Goal: Transaction & Acquisition: Purchase product/service

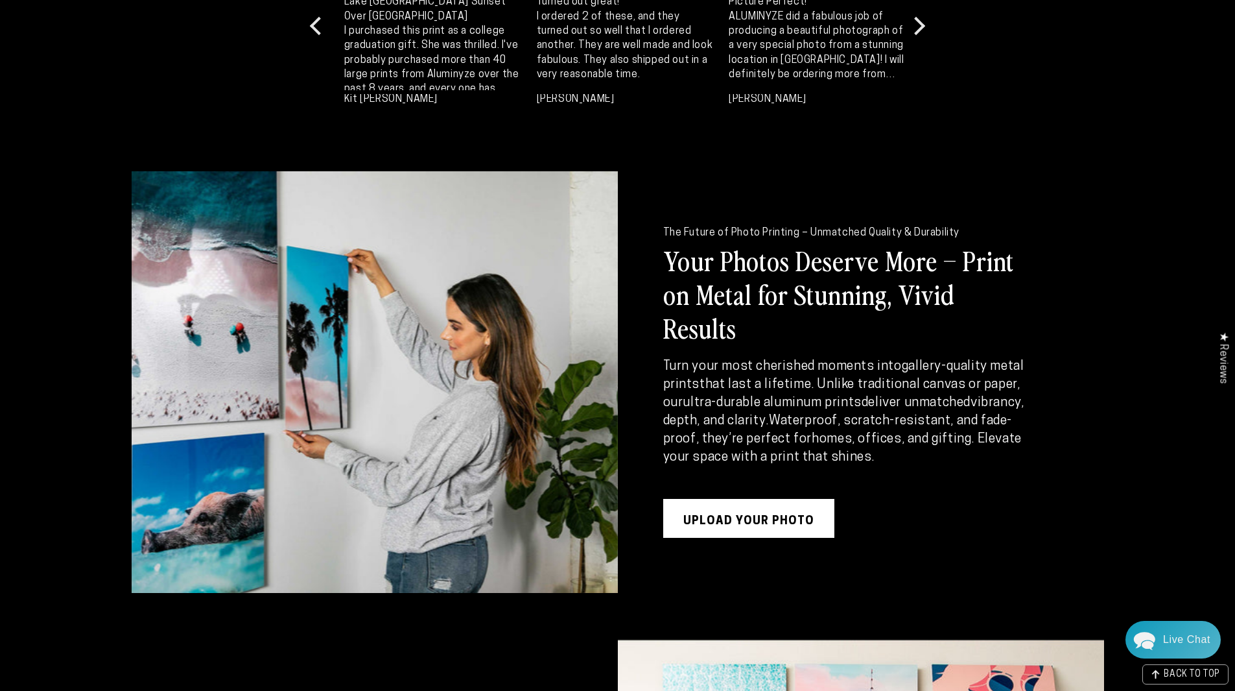
scroll to position [1549, 0]
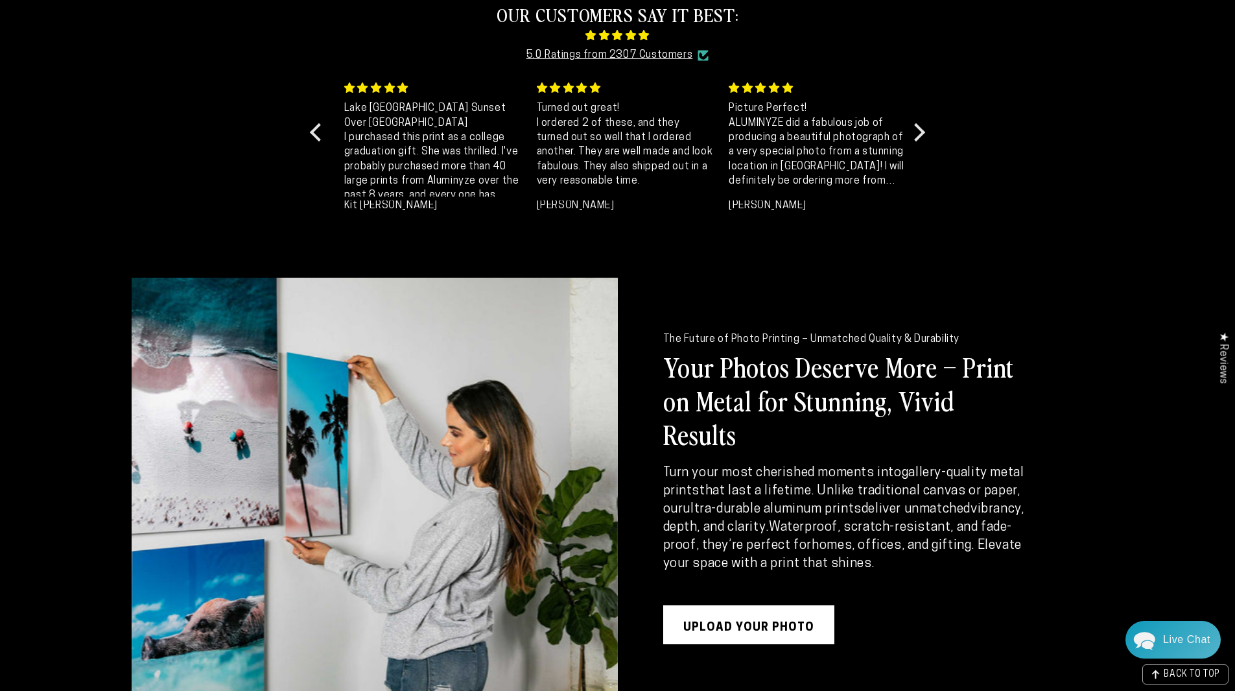
click at [741, 383] on h2 "Your Photos Deserve More – Print on Metal for Stunning, Vivid Results" at bounding box center [848, 400] width 370 height 101
drag, startPoint x: 709, startPoint y: 384, endPoint x: 759, endPoint y: 388, distance: 50.1
click at [759, 388] on h2 "Your Photos Deserve More – Print on Metal for Stunning, Vivid Results" at bounding box center [848, 400] width 370 height 101
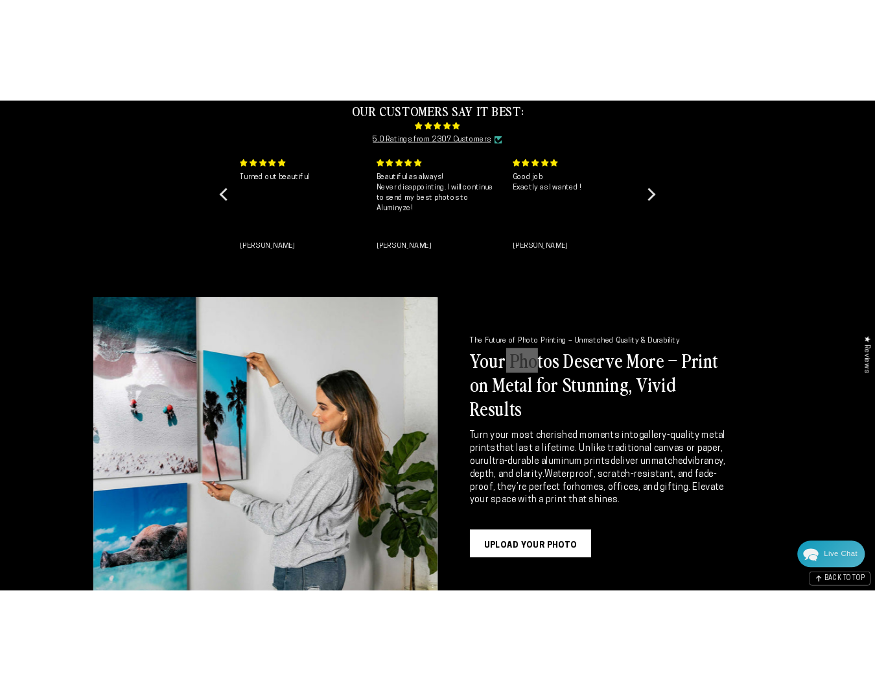
scroll to position [1384, 0]
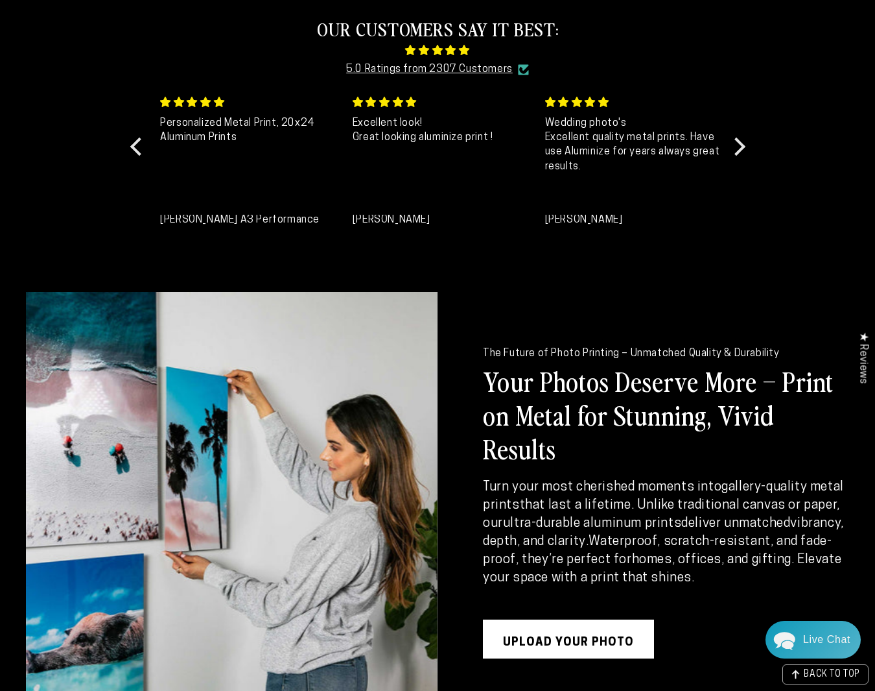
click at [685, 333] on div "The Future of Photo Printing – Unmatched Quality & Durability Your Photos Deser…" at bounding box center [644, 502] width 412 height 421
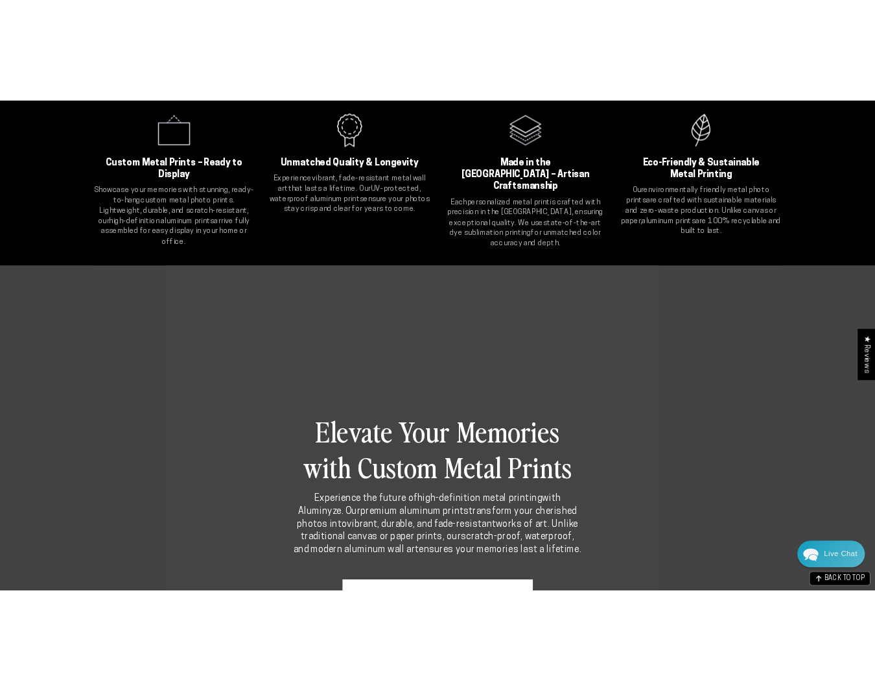
scroll to position [382, 0]
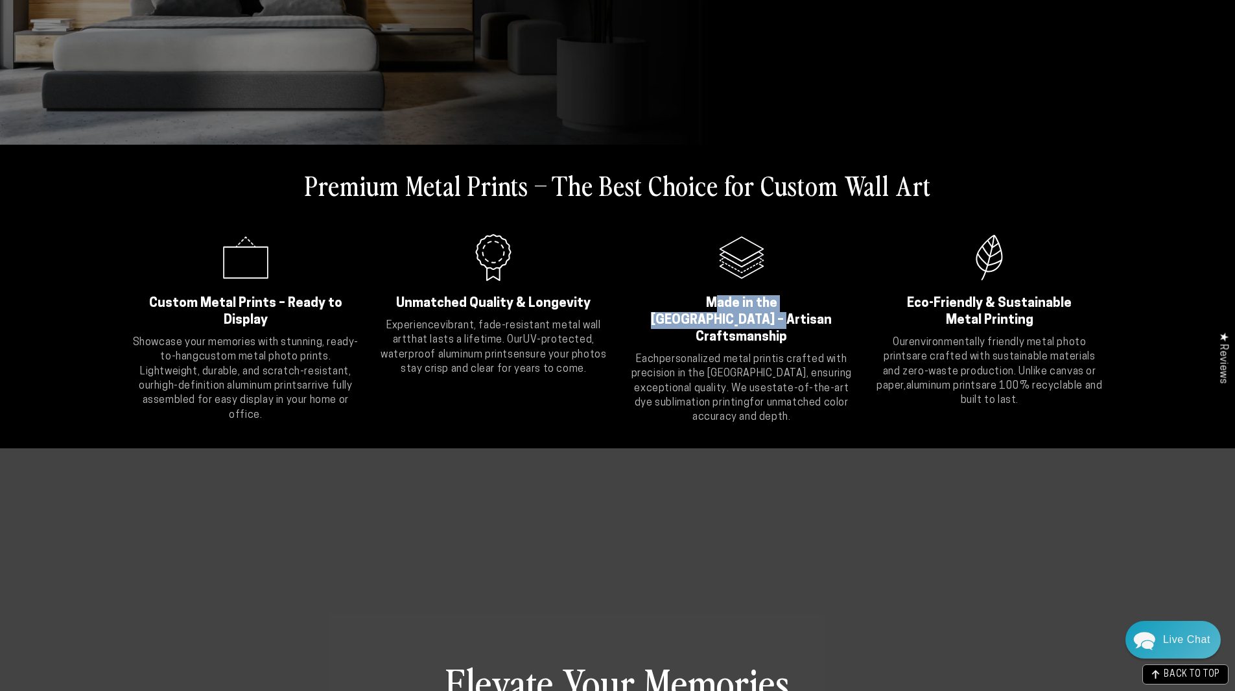
drag, startPoint x: 689, startPoint y: 303, endPoint x: 735, endPoint y: 312, distance: 46.9
click at [735, 312] on h2 "Made in the USA – Artisan Craftsmanship" at bounding box center [742, 320] width 196 height 51
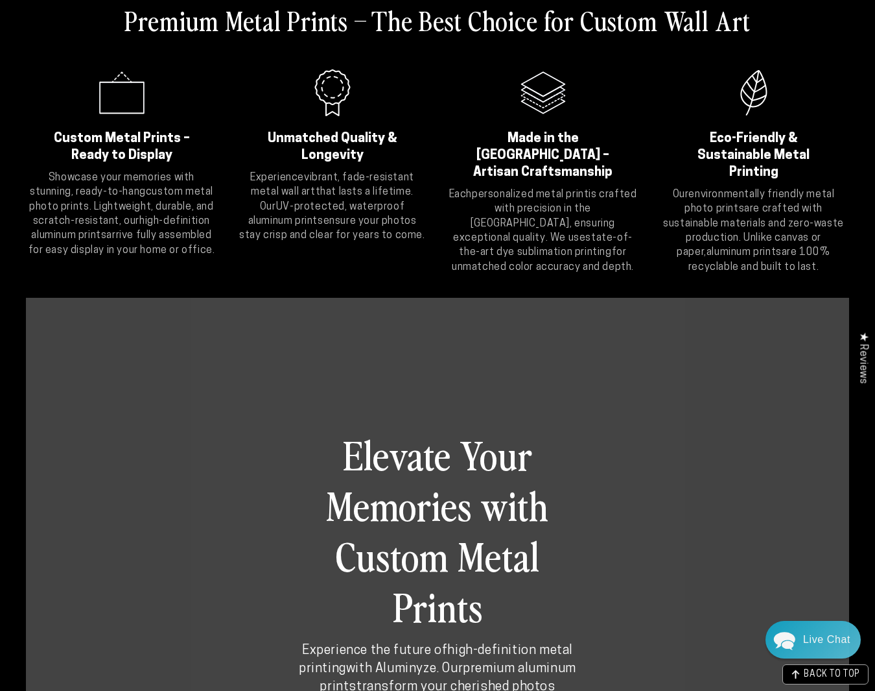
click at [820, 534] on div "Elevate Your Memories with Custom Metal Prints Experience the future of high-de…" at bounding box center [438, 643] width 824 height 691
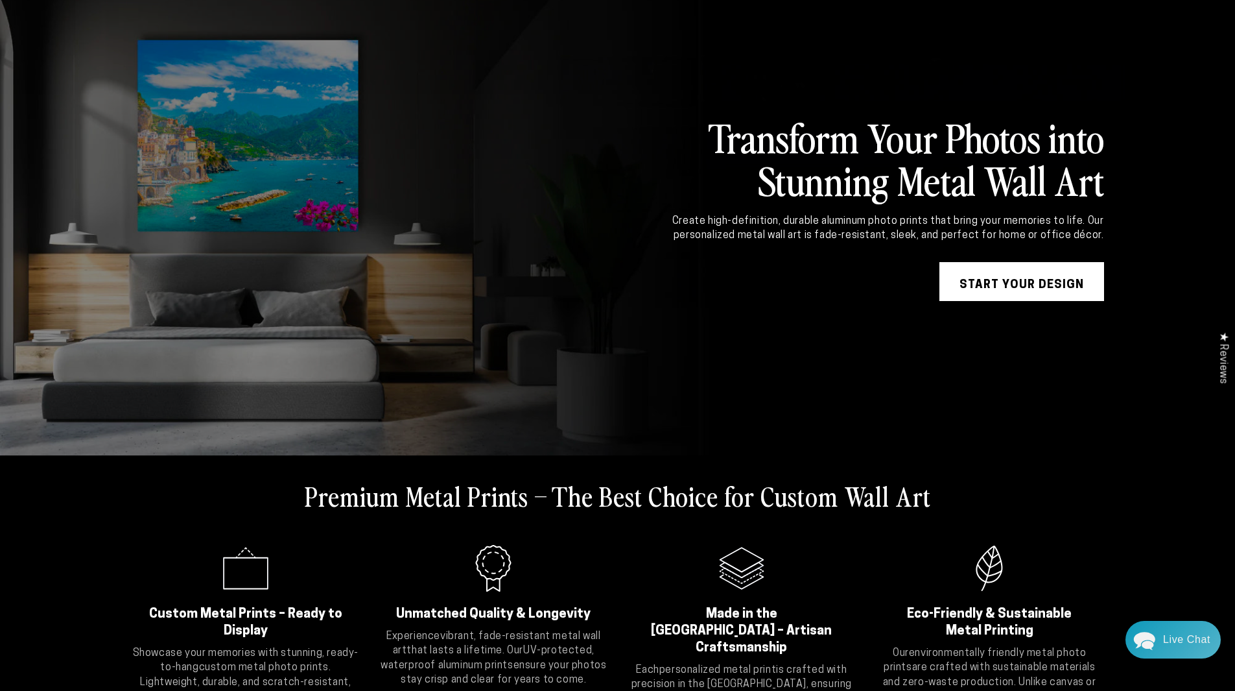
scroll to position [0, 0]
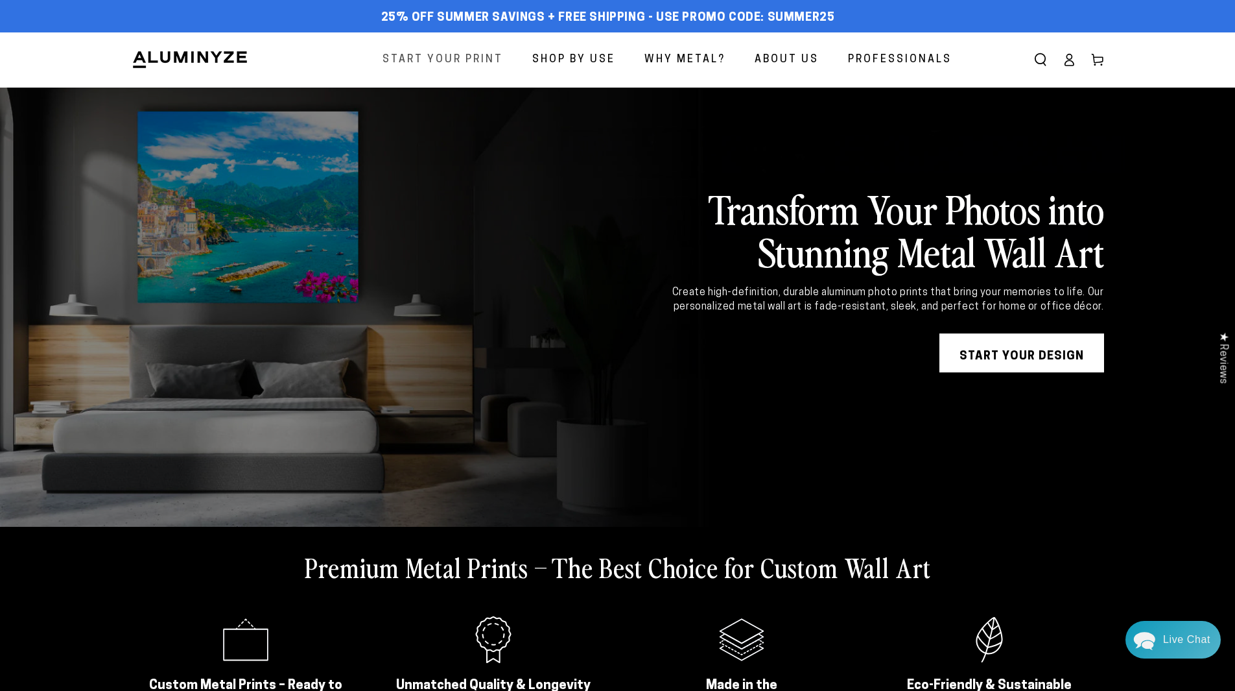
click at [447, 58] on span "Start Your Print" at bounding box center [443, 60] width 121 height 19
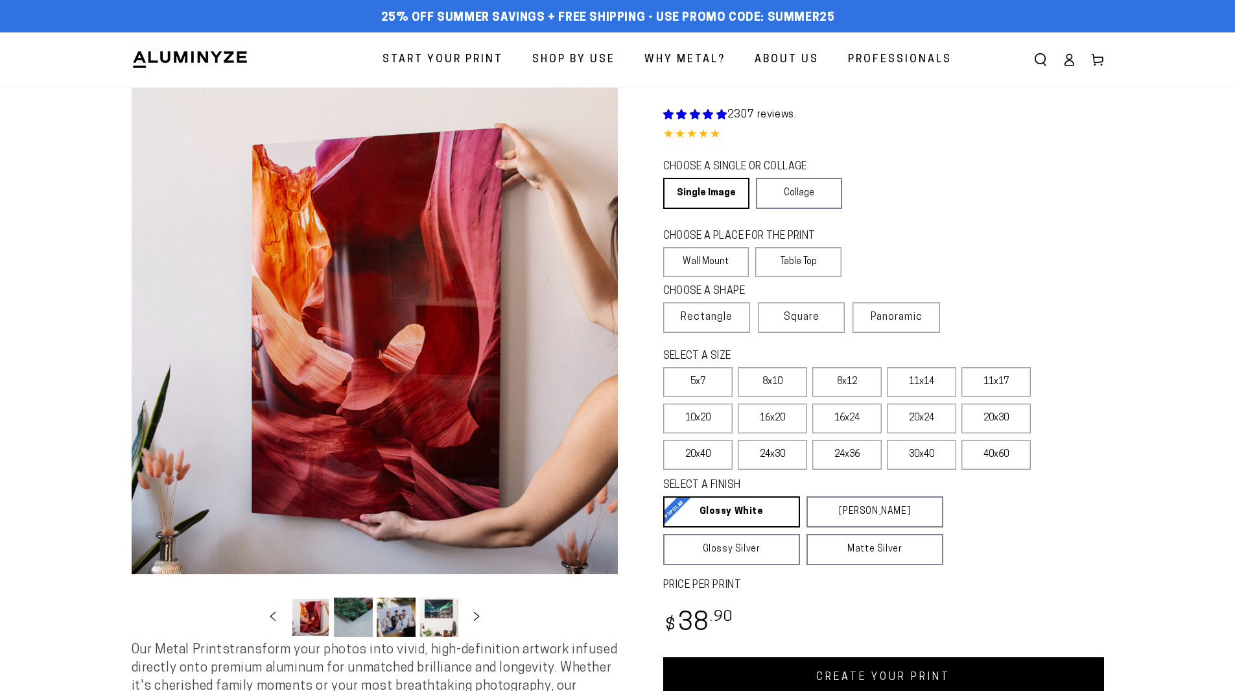
select select "**********"
click at [814, 264] on label "Table Top" at bounding box center [798, 262] width 86 height 30
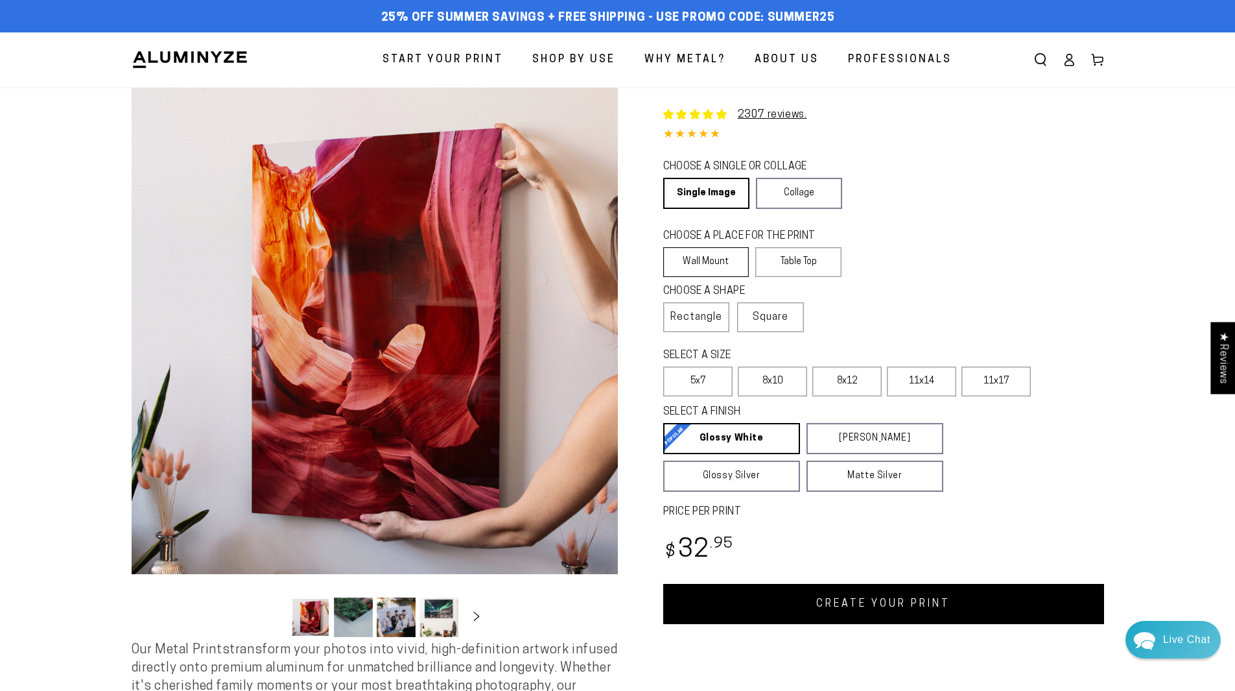
click at [730, 273] on label "Wall Mount" at bounding box center [706, 262] width 86 height 30
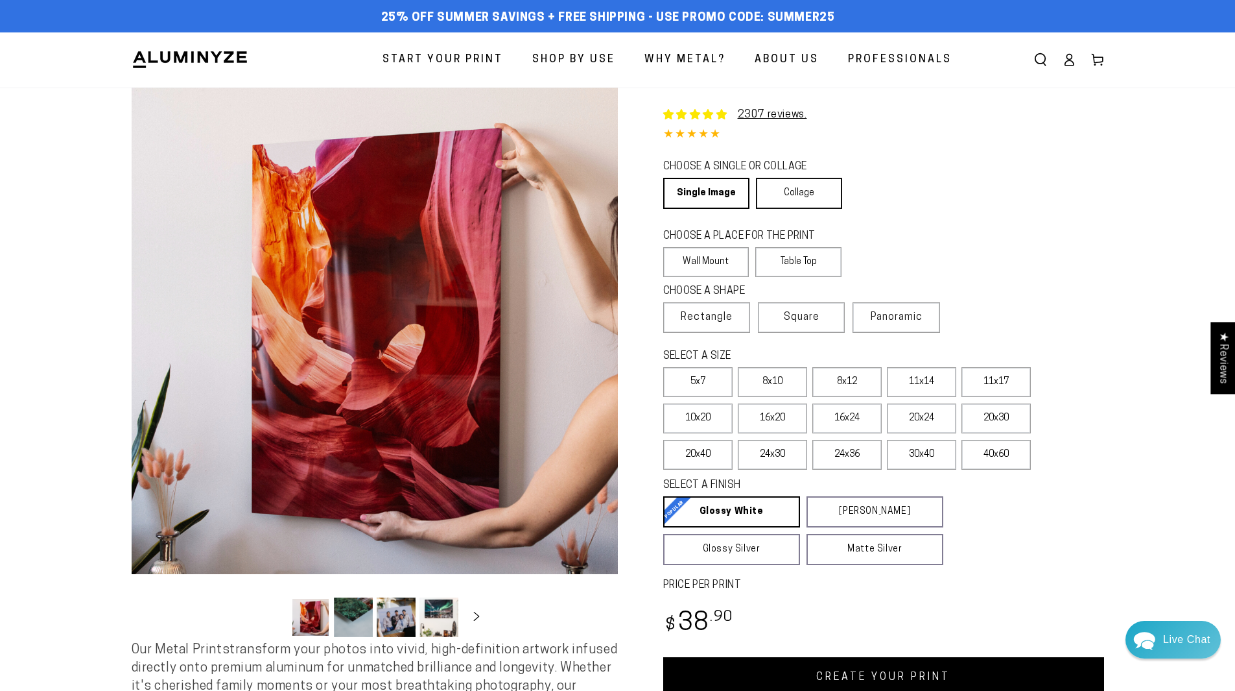
click at [783, 201] on link "Collage" at bounding box center [799, 193] width 86 height 31
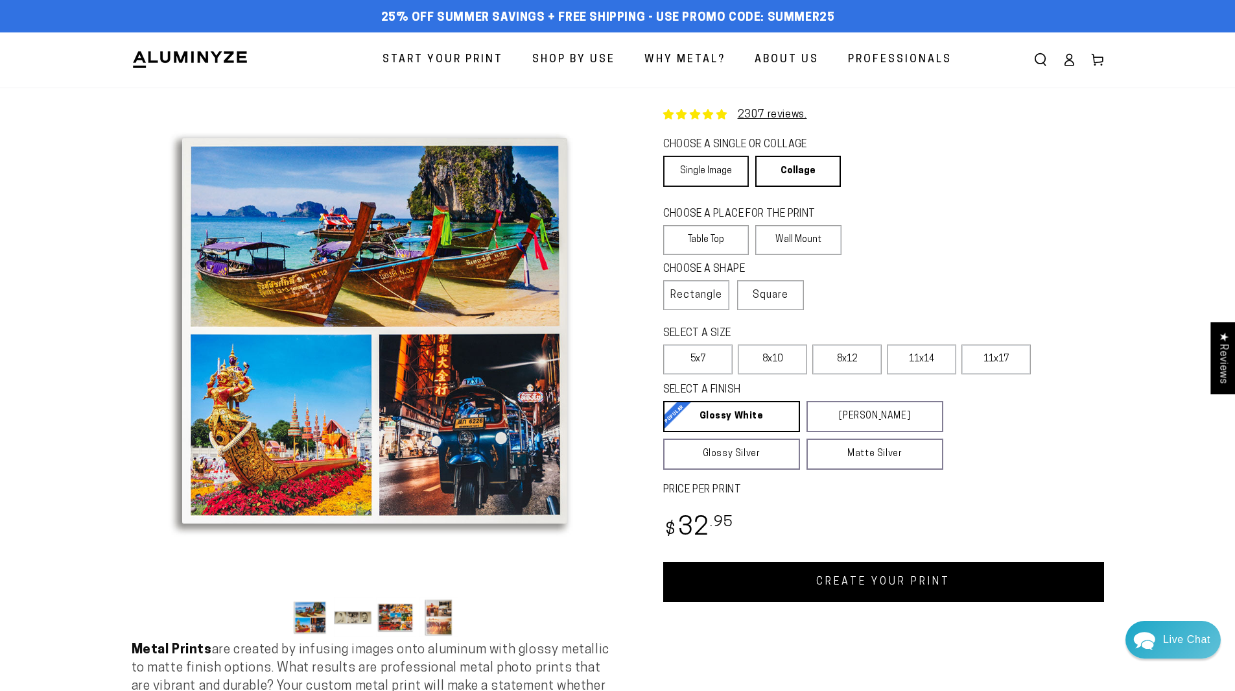
click at [725, 180] on link "Single Image" at bounding box center [706, 171] width 86 height 31
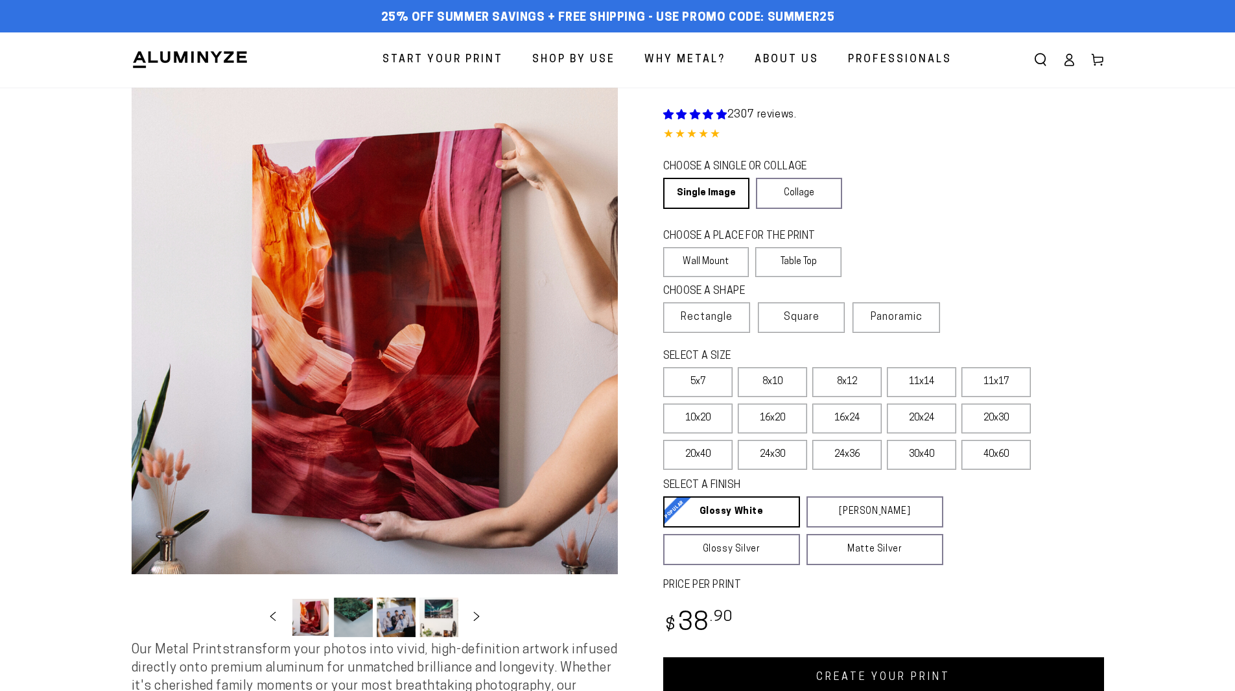
select select "**********"
click at [473, 621] on icon "Slide right" at bounding box center [476, 616] width 19 height 10
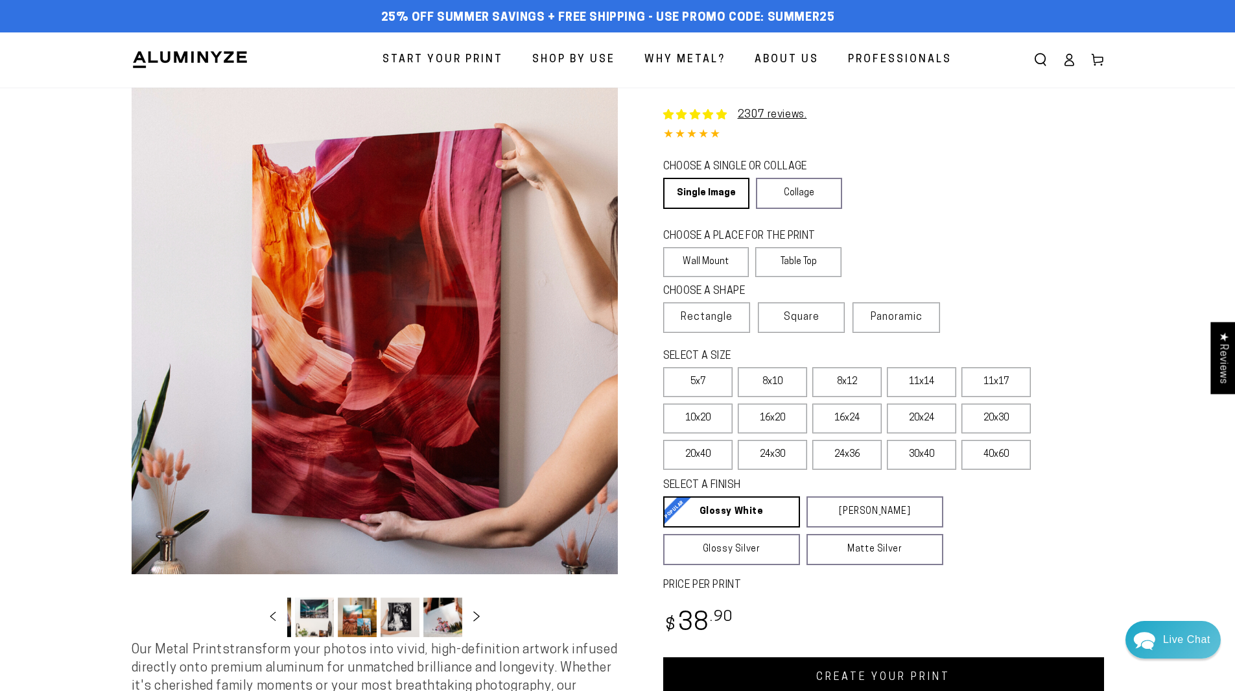
scroll to position [0, 126]
click at [473, 621] on icon "Slide right" at bounding box center [476, 616] width 19 height 10
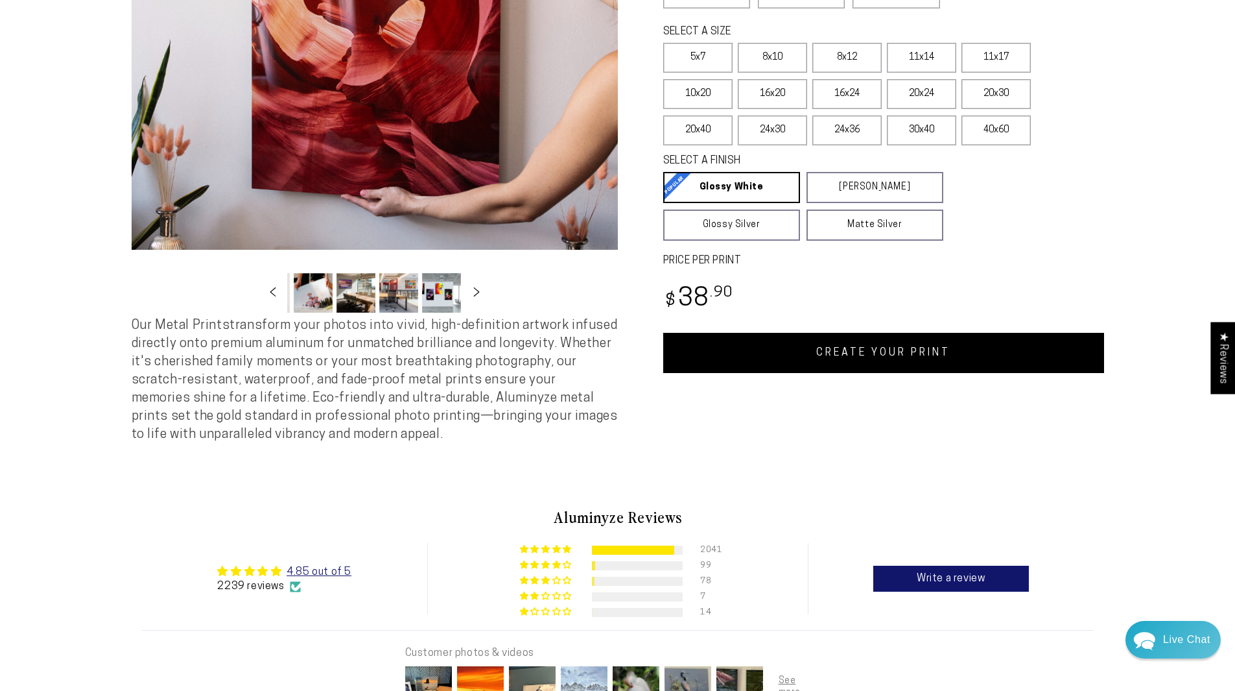
scroll to position [0, 0]
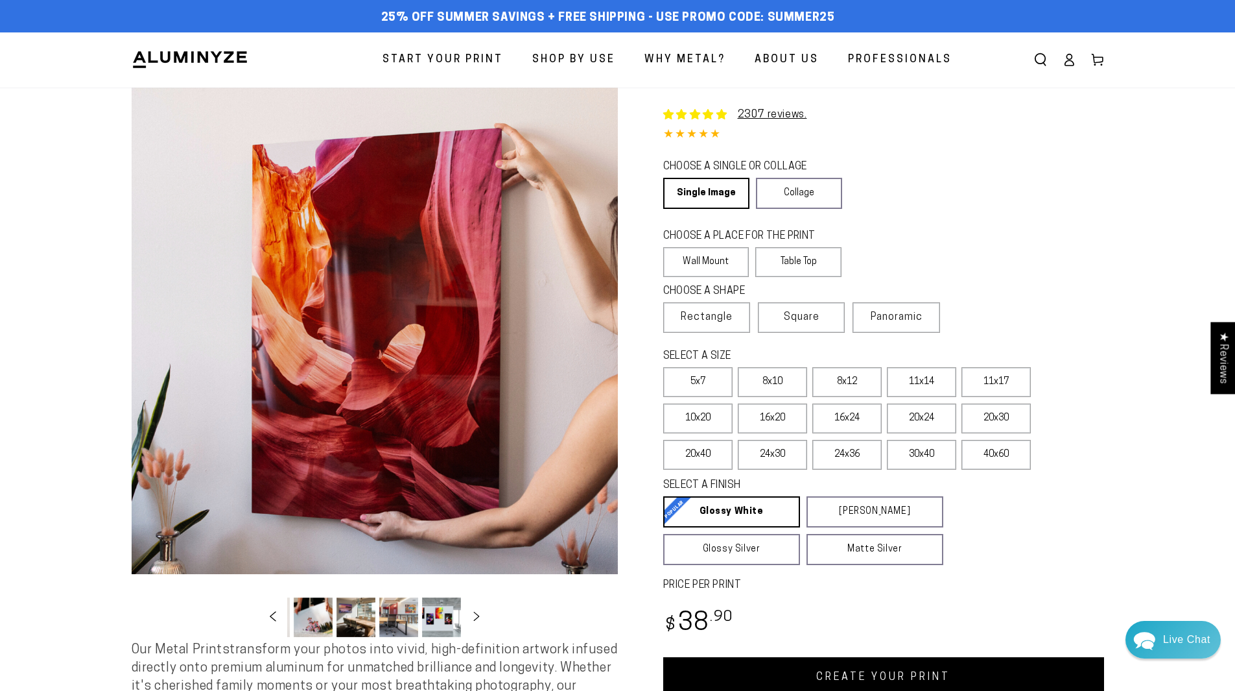
click at [276, 615] on icon "Slide left" at bounding box center [273, 616] width 6 height 10
click at [799, 185] on link "Collage" at bounding box center [799, 193] width 86 height 31
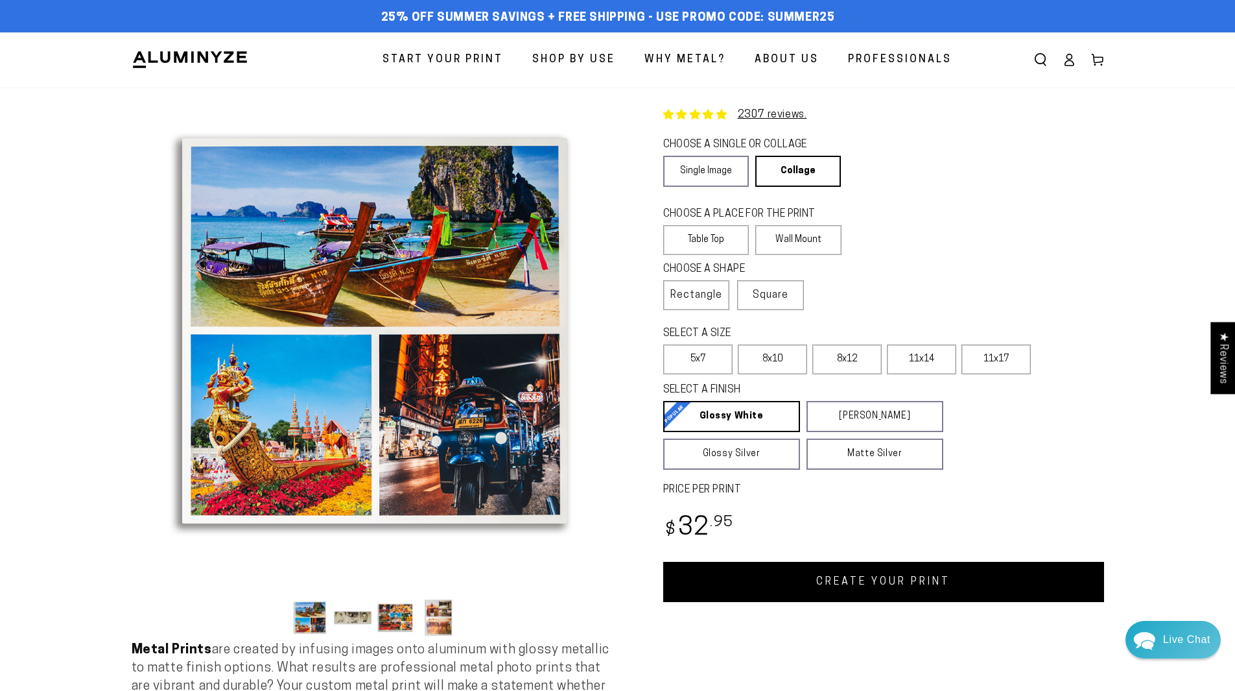
drag, startPoint x: 315, startPoint y: 621, endPoint x: 78, endPoint y: 499, distance: 265.7
click at [78, 499] on section "Skip to product information Open media 1 in modal Open media 2 in modal Open me…" at bounding box center [617, 421] width 1235 height 667
drag, startPoint x: 365, startPoint y: 617, endPoint x: 110, endPoint y: 546, distance: 264.6
click at [110, 546] on section "Skip to product information Open media 1 in modal Open media 2 in modal Open me…" at bounding box center [618, 421] width 1038 height 667
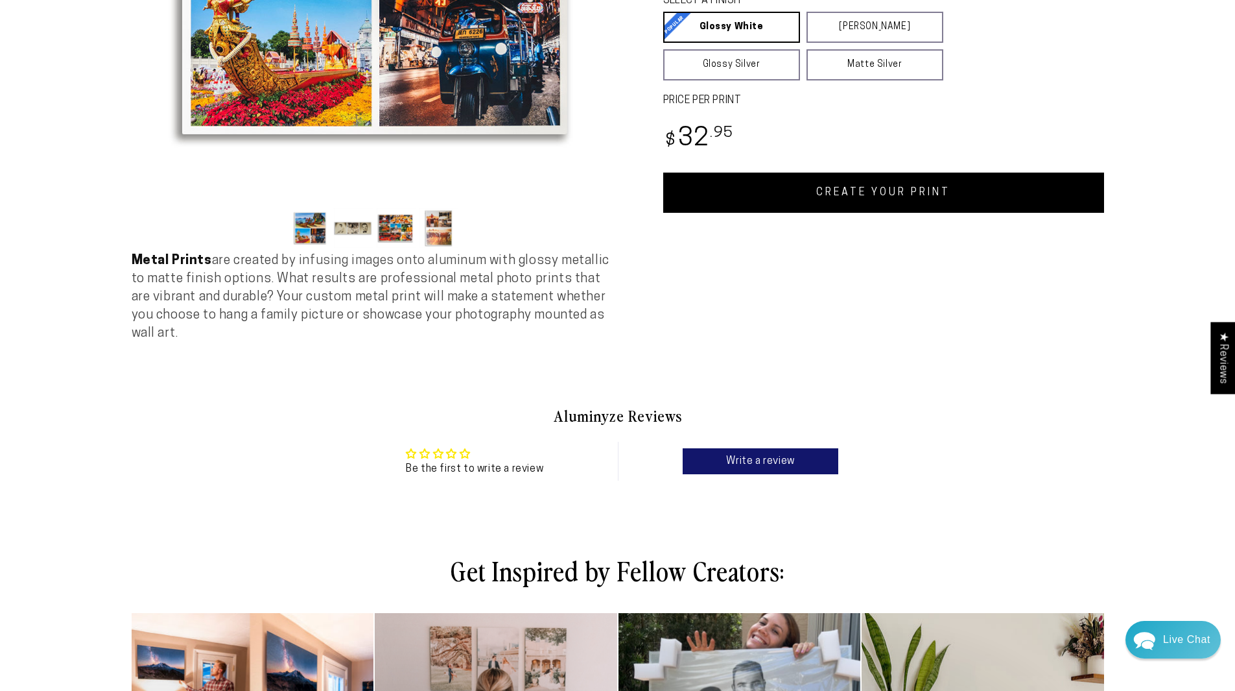
scroll to position [65, 0]
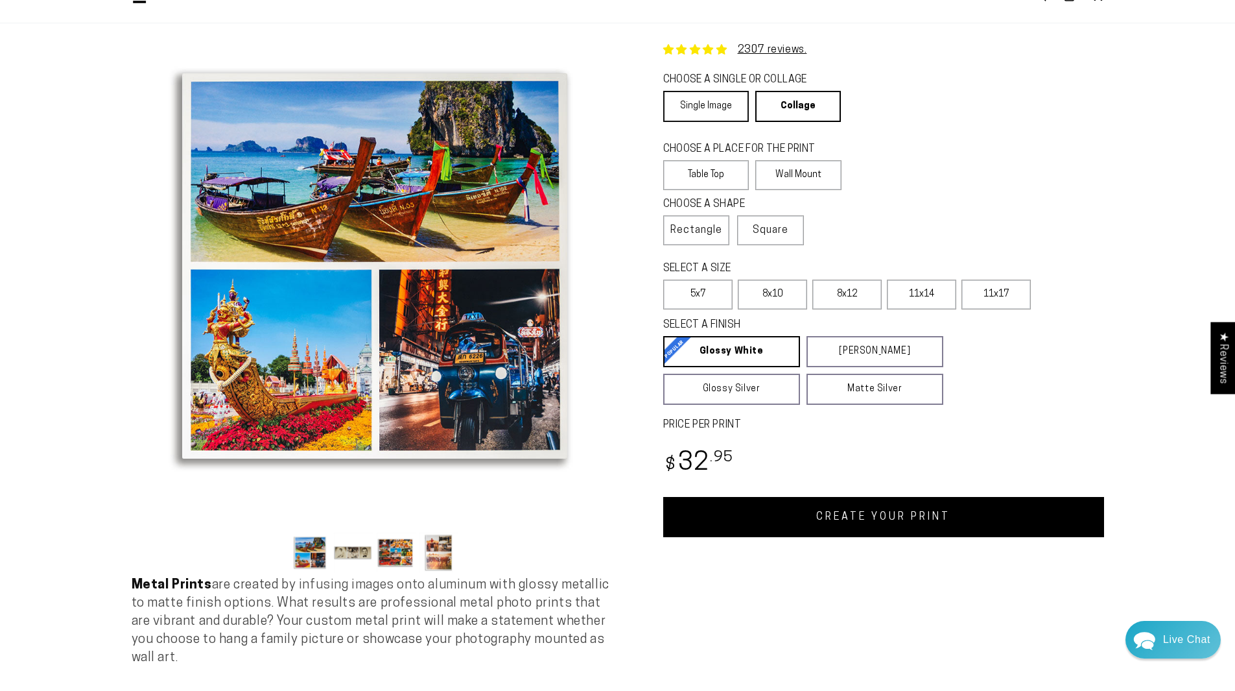
click at [712, 108] on link "Single Image" at bounding box center [706, 106] width 86 height 31
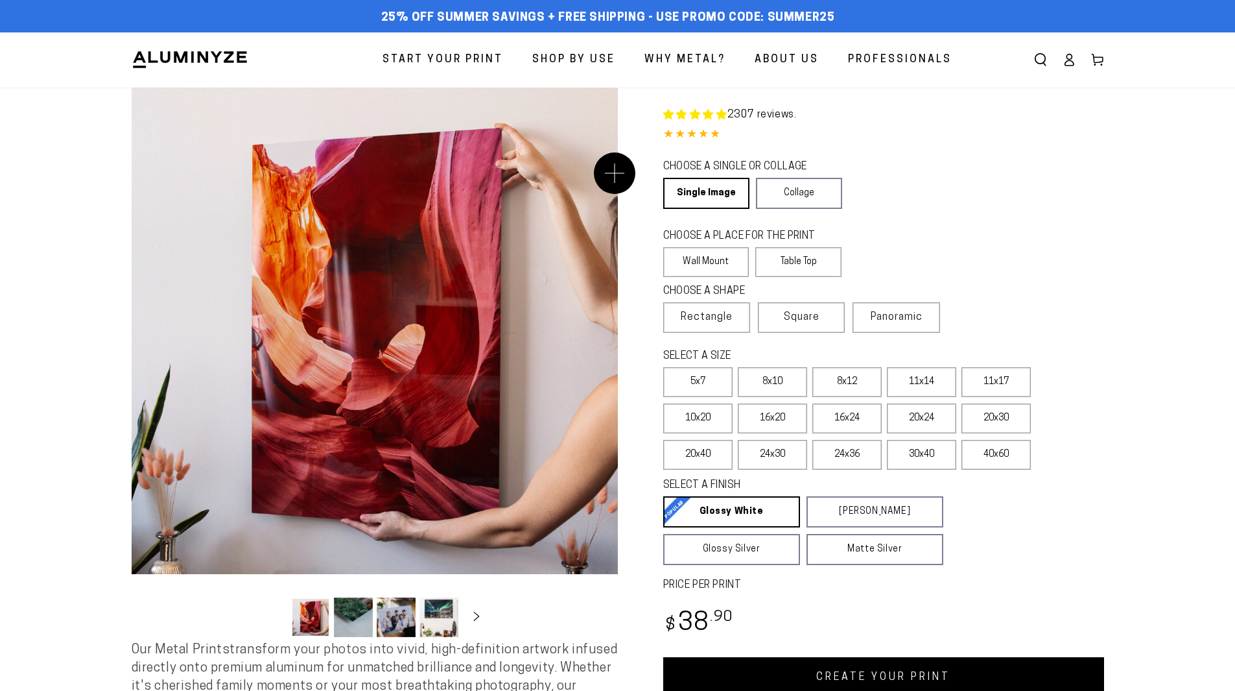
select select "**********"
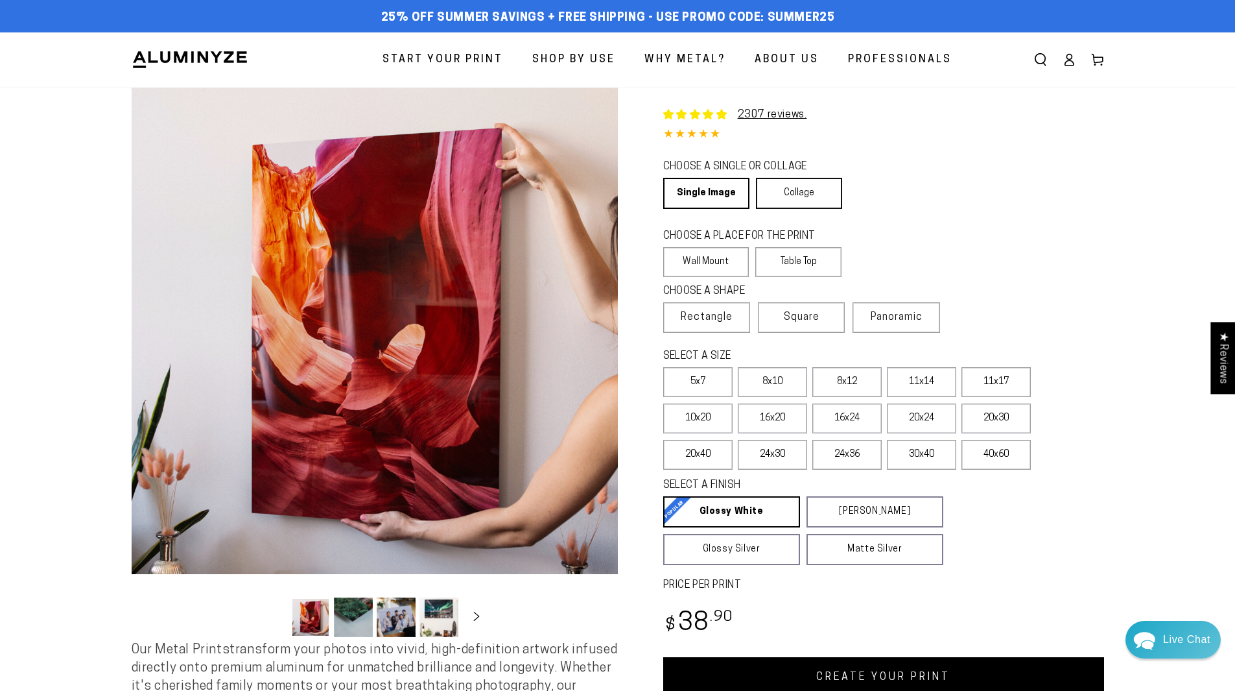
click at [806, 193] on link "Collage" at bounding box center [799, 193] width 86 height 31
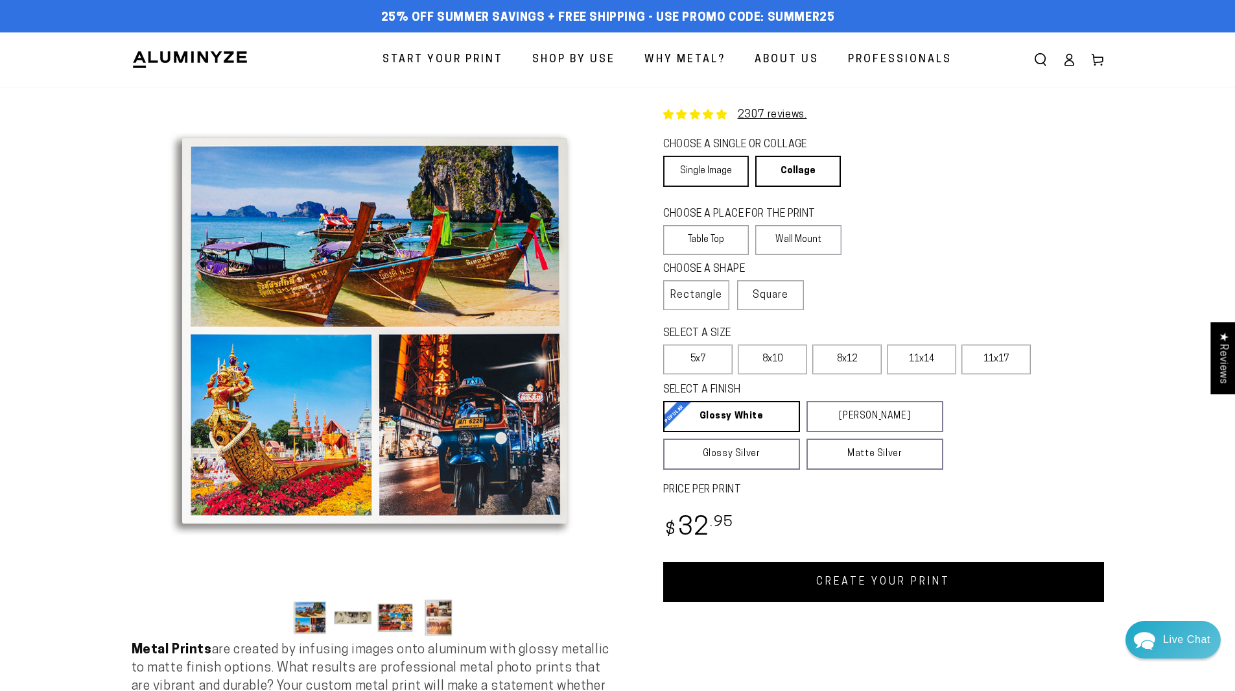
click at [711, 183] on link "Single Image" at bounding box center [706, 171] width 86 height 31
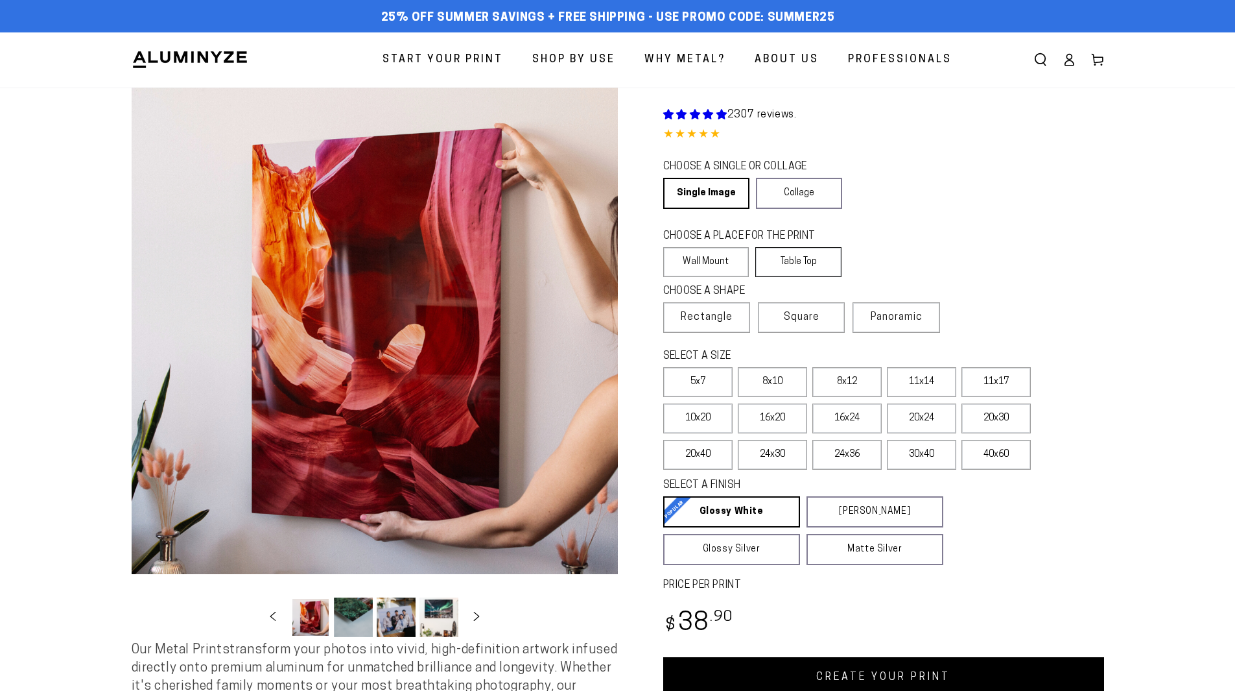
select select "**********"
click at [790, 257] on label "Table Top" at bounding box center [798, 262] width 86 height 30
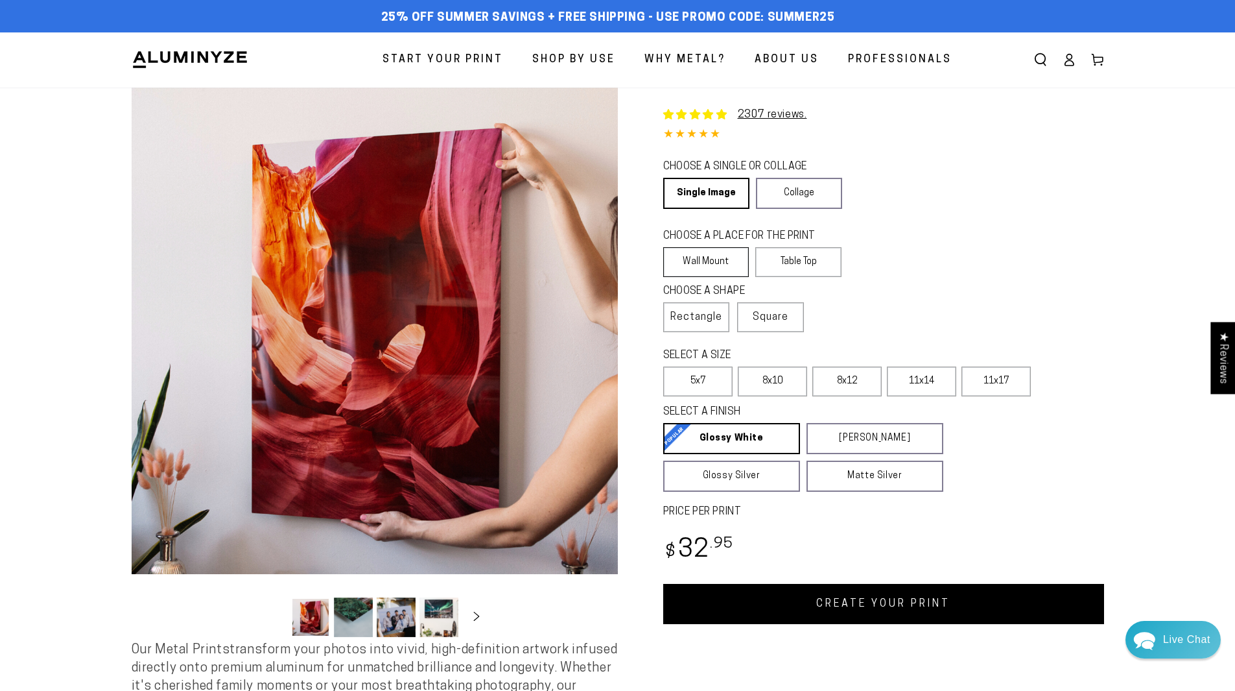
click at [707, 263] on label "Wall Mount" at bounding box center [706, 262] width 86 height 30
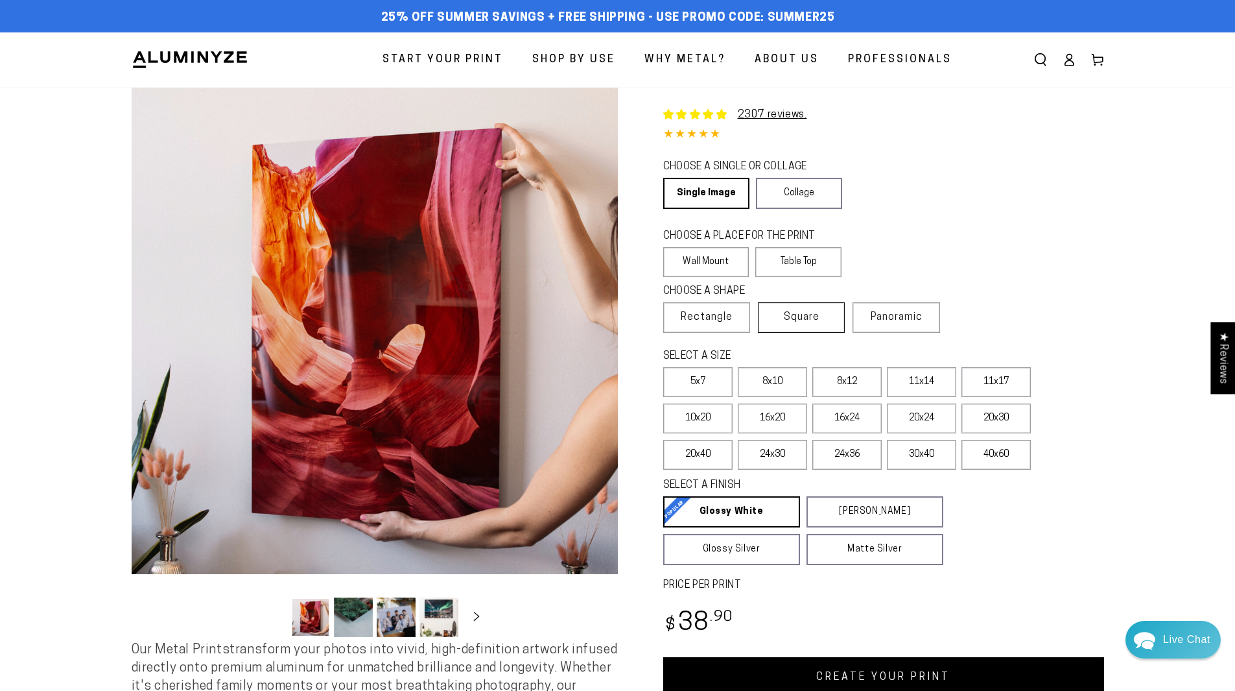
click at [813, 316] on span "Square" at bounding box center [802, 317] width 36 height 16
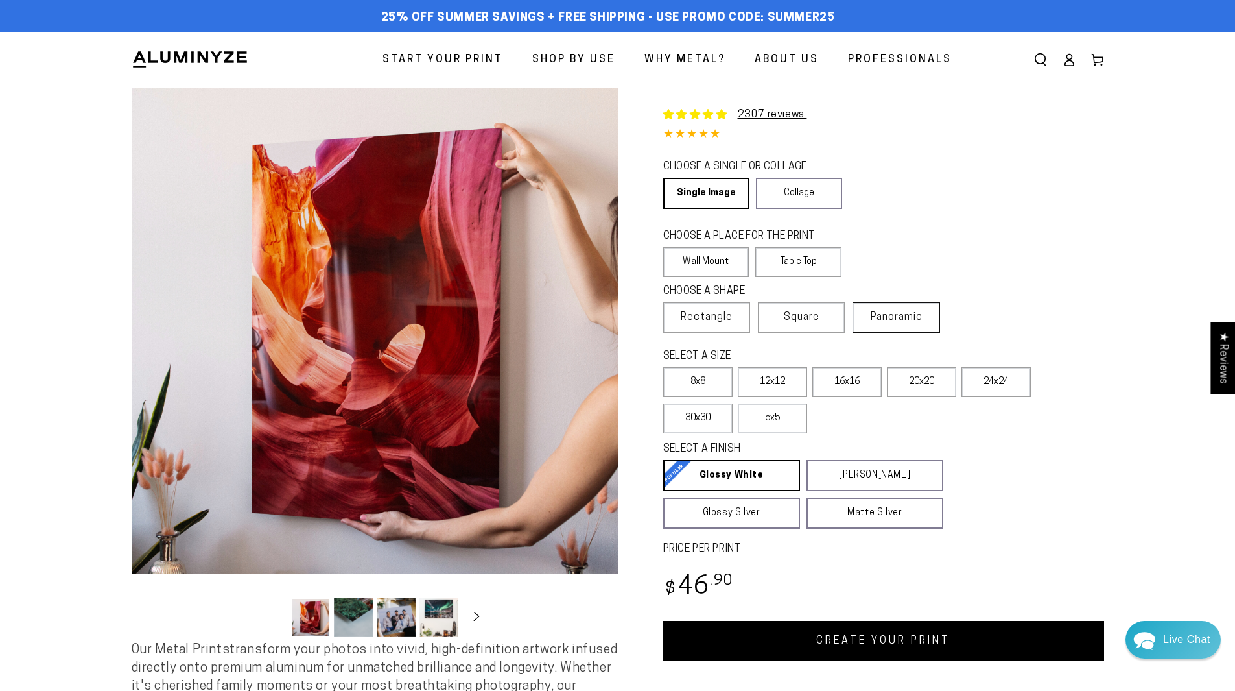
click at [896, 303] on label "Panoramic" at bounding box center [896, 317] width 87 height 30
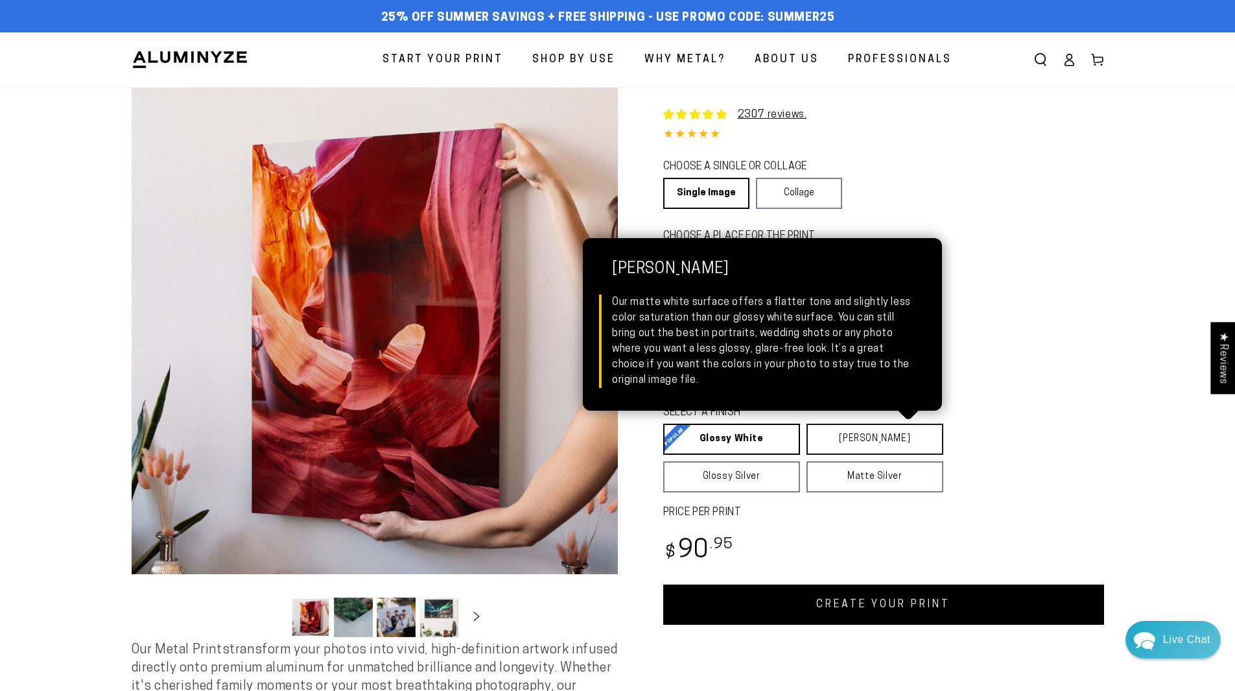
click at [838, 434] on link "Matte White Matte White Our matte white surface offers a flatter tone and sligh…" at bounding box center [875, 438] width 137 height 31
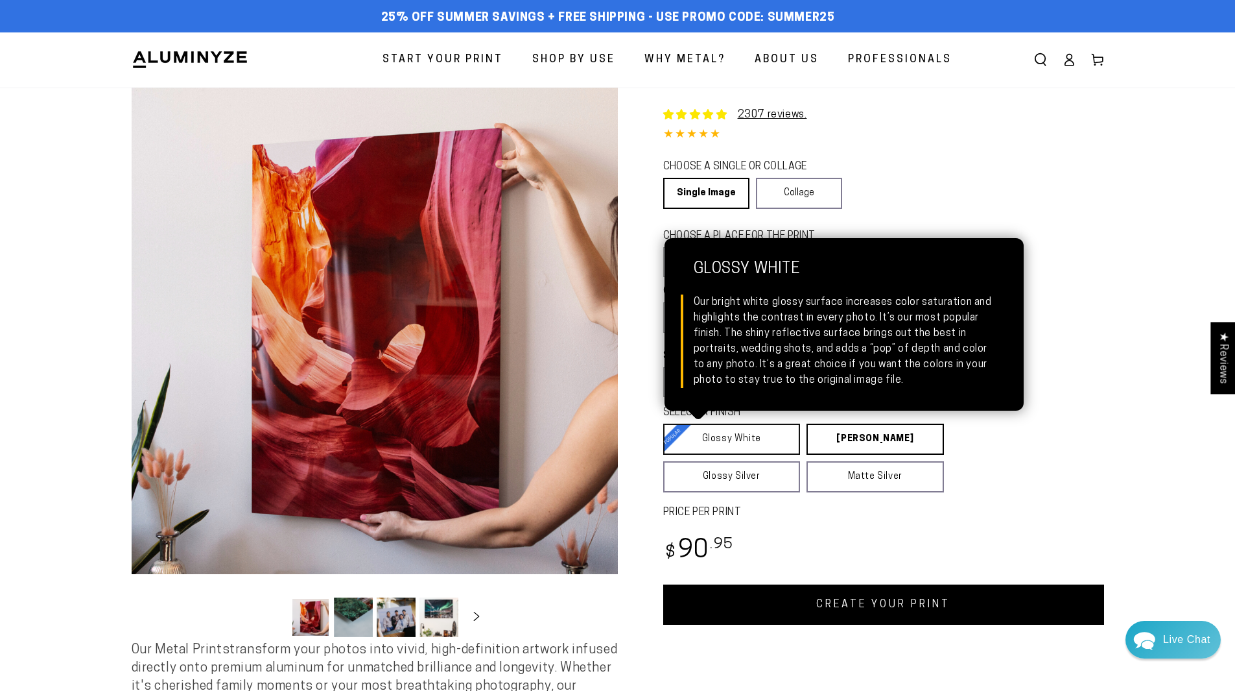
click at [766, 439] on link "Glossy White Glossy White Our bright white glossy surface increases color satur…" at bounding box center [731, 438] width 137 height 31
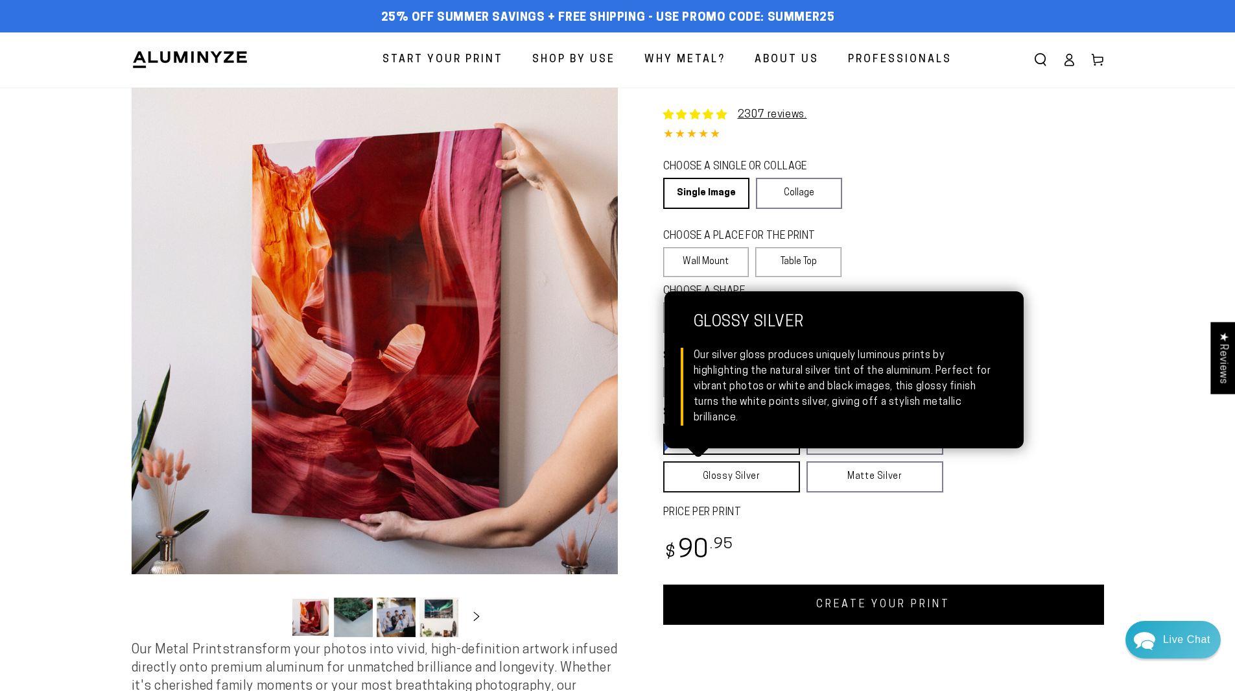
click at [728, 479] on link "Glossy Silver Glossy Silver Our silver gloss produces uniquely luminous prints …" at bounding box center [731, 476] width 137 height 31
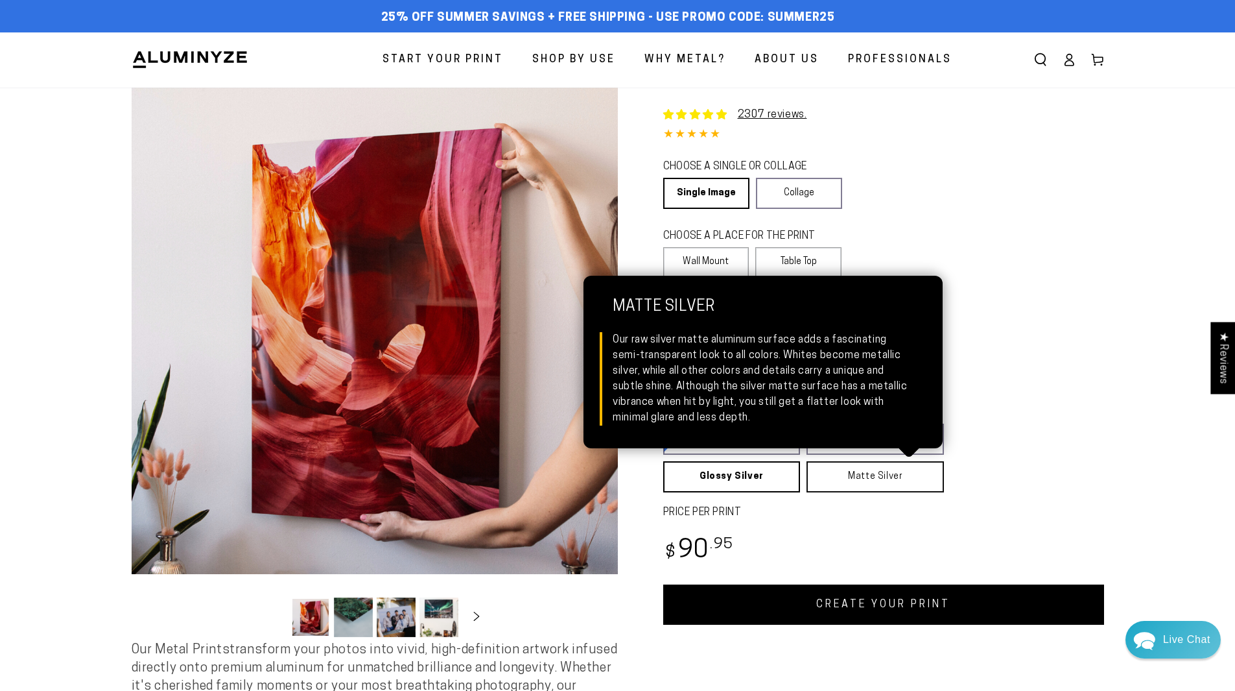
click at [848, 479] on link "Matte Silver Matte Silver Our raw silver matte aluminum surface adds a fascinat…" at bounding box center [875, 476] width 137 height 31
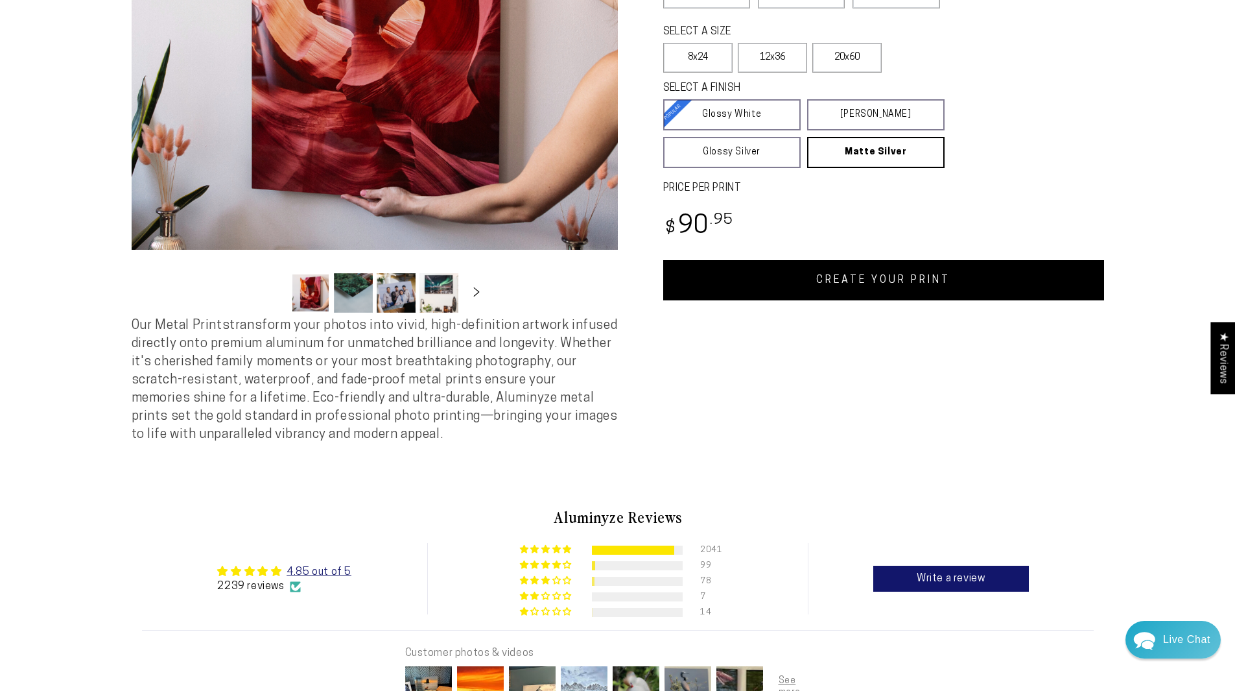
scroll to position [65, 0]
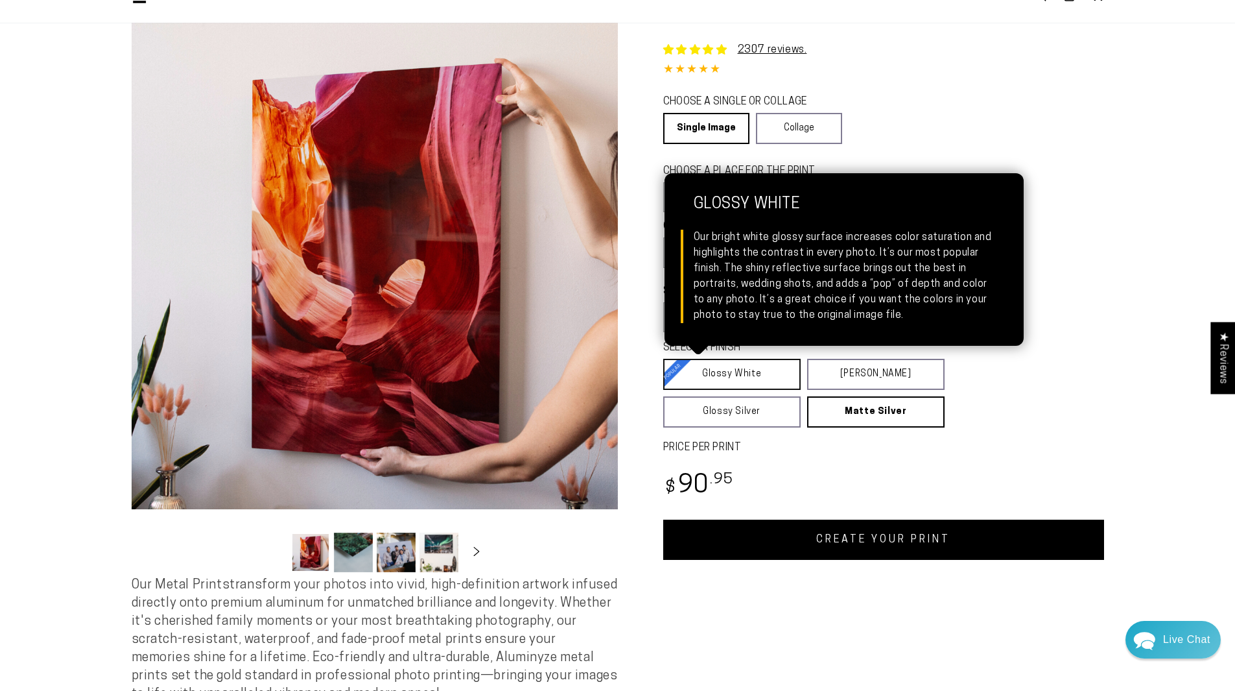
click at [733, 361] on link "Glossy White Glossy White Our bright white glossy surface increases color satur…" at bounding box center [731, 374] width 137 height 31
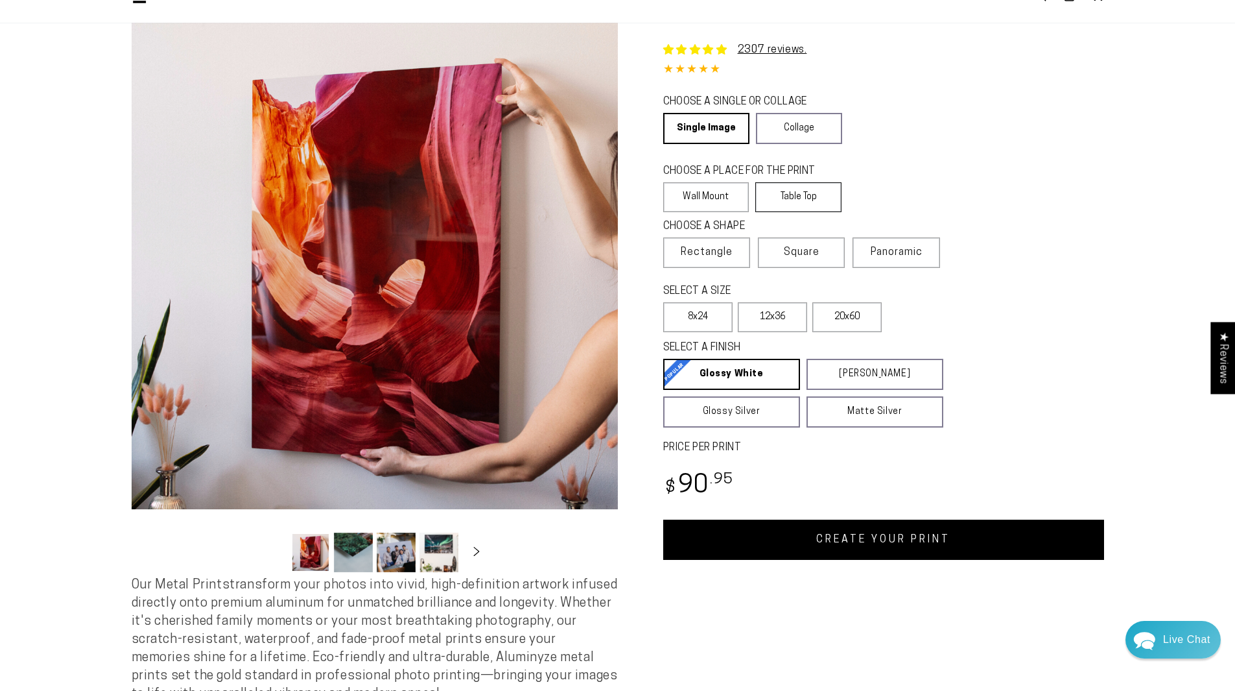
click at [803, 196] on label "Table Top" at bounding box center [798, 197] width 86 height 30
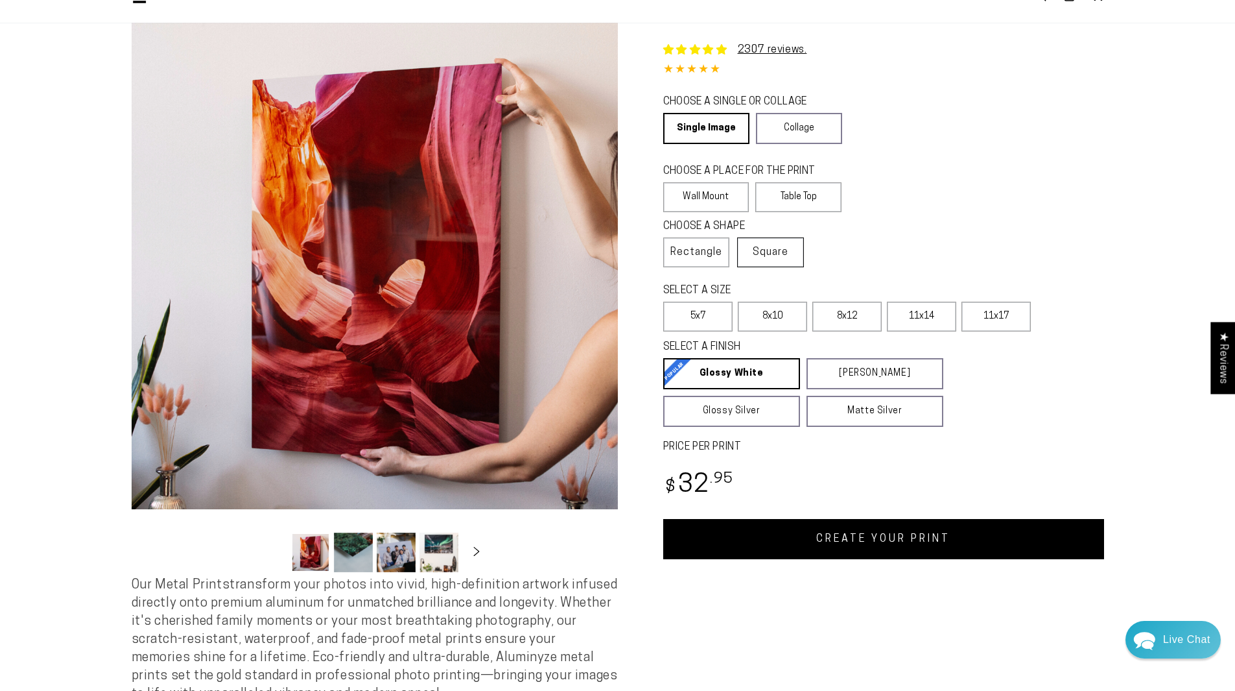
click at [755, 244] on span "Square" at bounding box center [771, 252] width 36 height 16
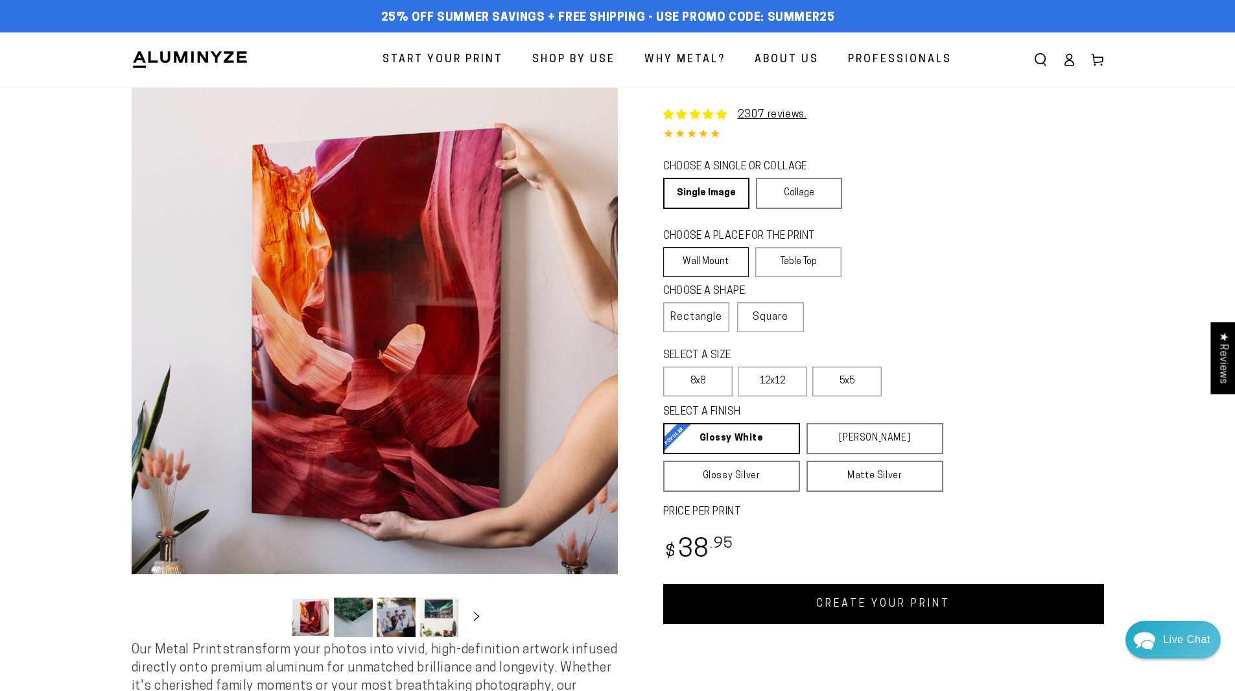
click at [697, 261] on label "Wall Mount" at bounding box center [706, 262] width 86 height 30
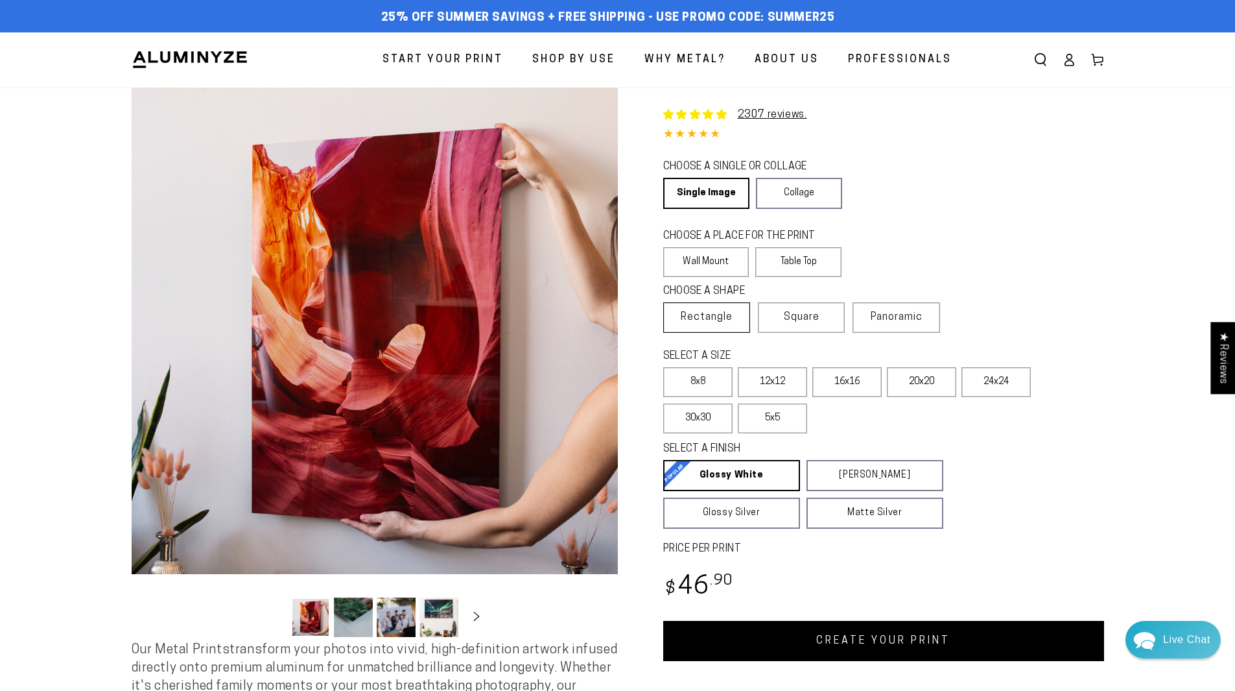
click at [678, 321] on label "Rectangle" at bounding box center [706, 317] width 87 height 30
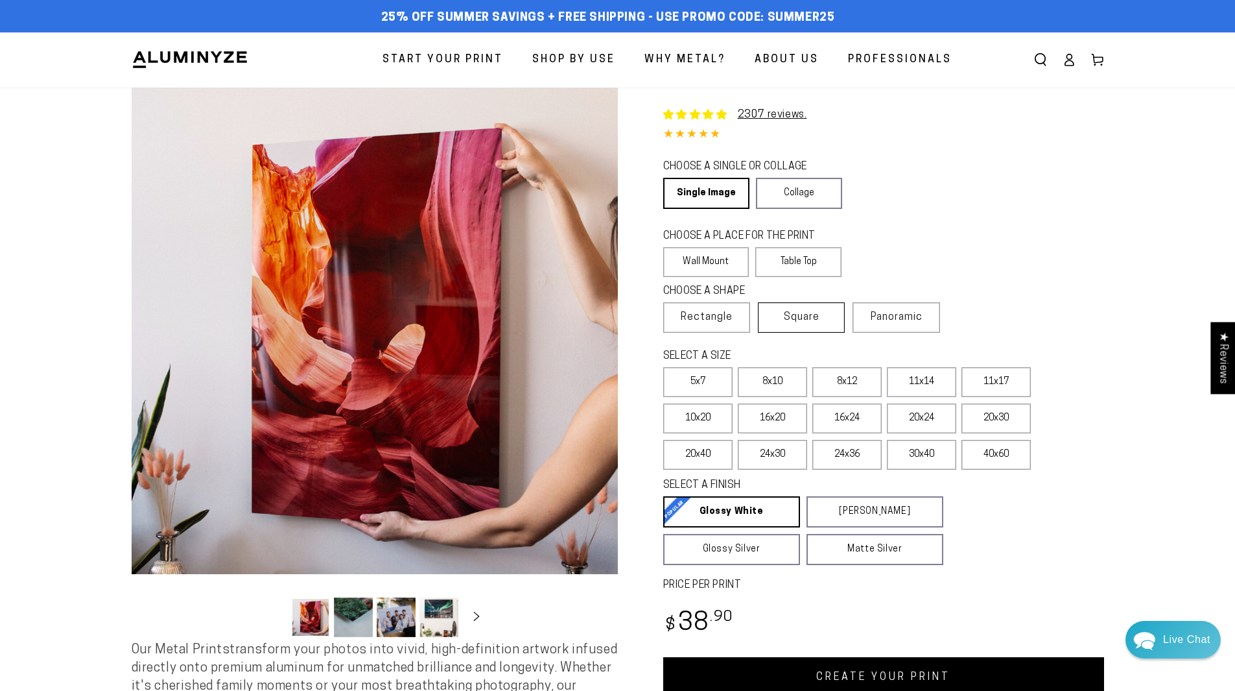
click at [803, 311] on span "Square" at bounding box center [802, 317] width 36 height 16
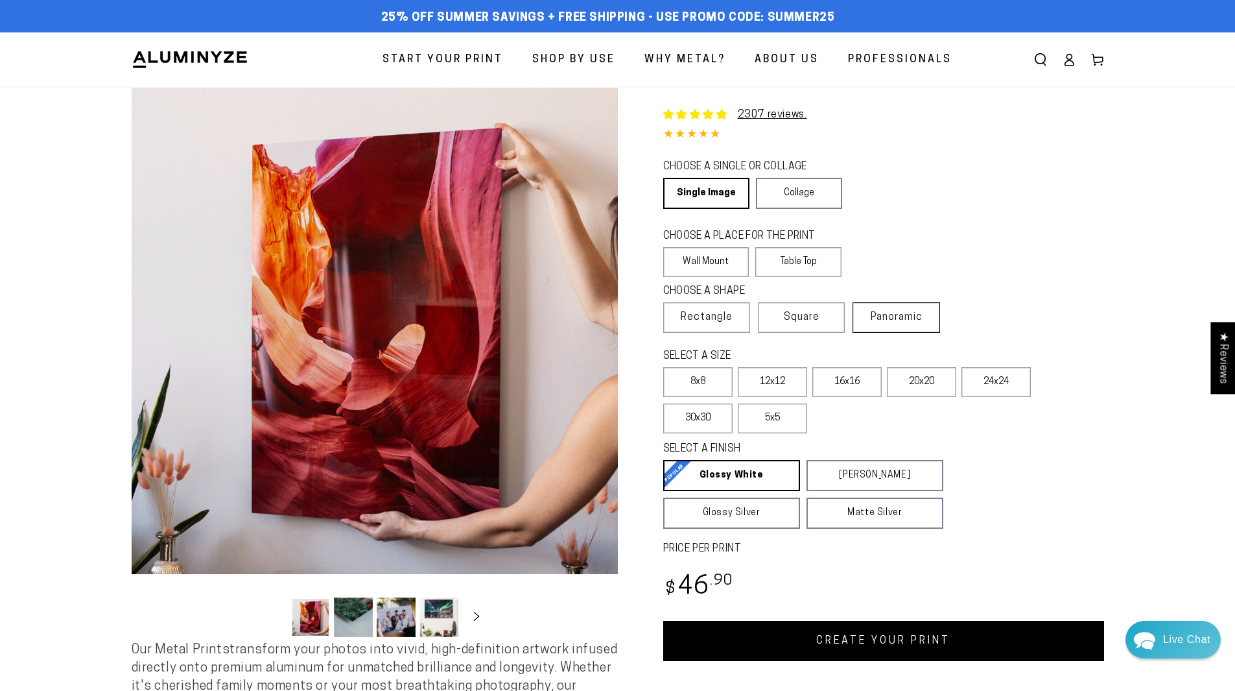
click at [908, 315] on span "Panoramic" at bounding box center [897, 317] width 52 height 10
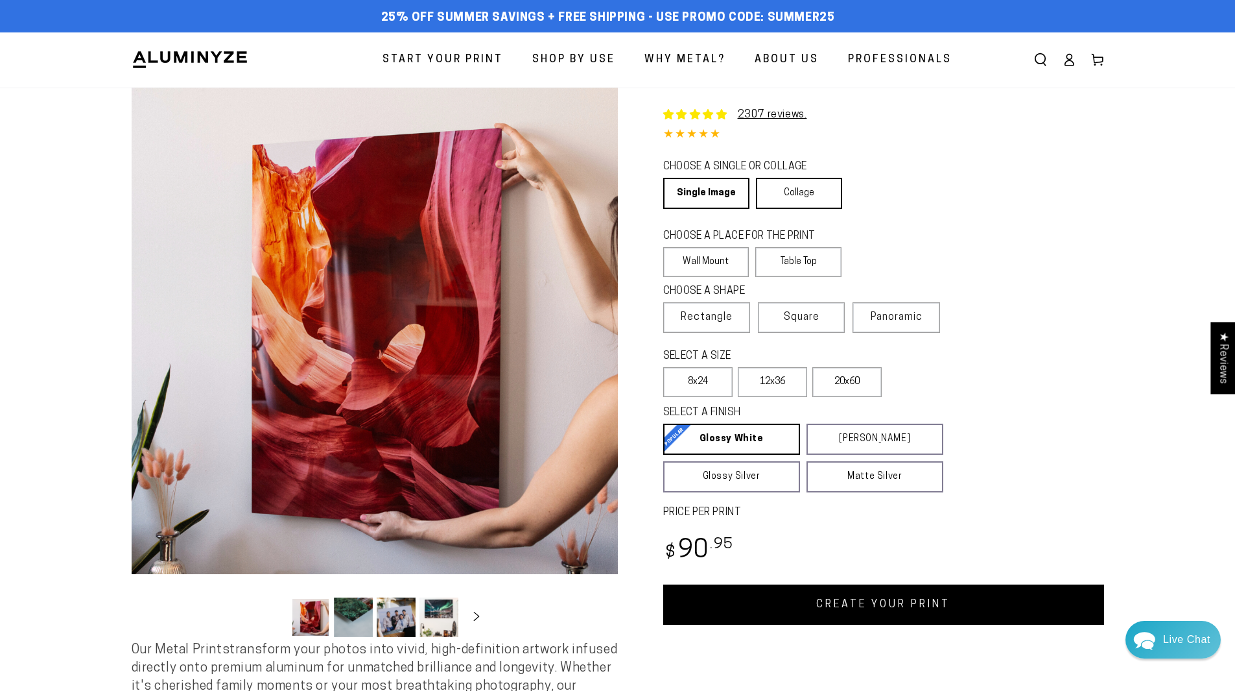
click at [783, 185] on link "Collage" at bounding box center [799, 193] width 86 height 31
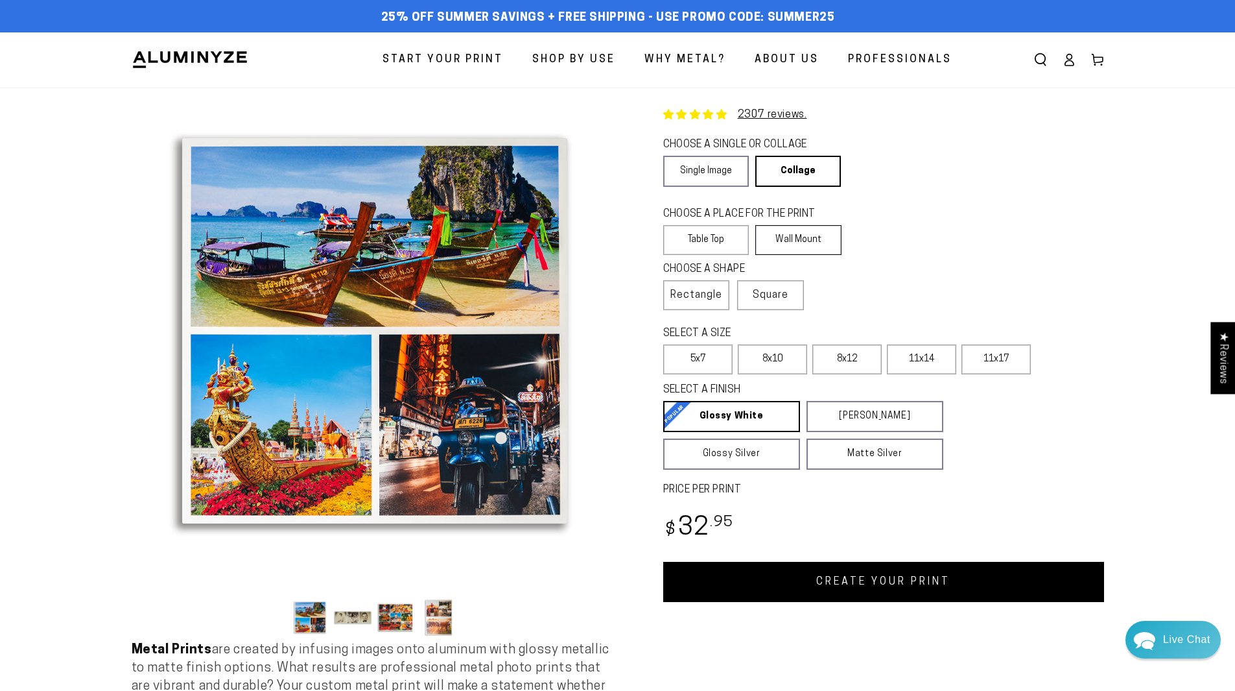
click at [783, 234] on label "Wall Mount" at bounding box center [798, 240] width 86 height 30
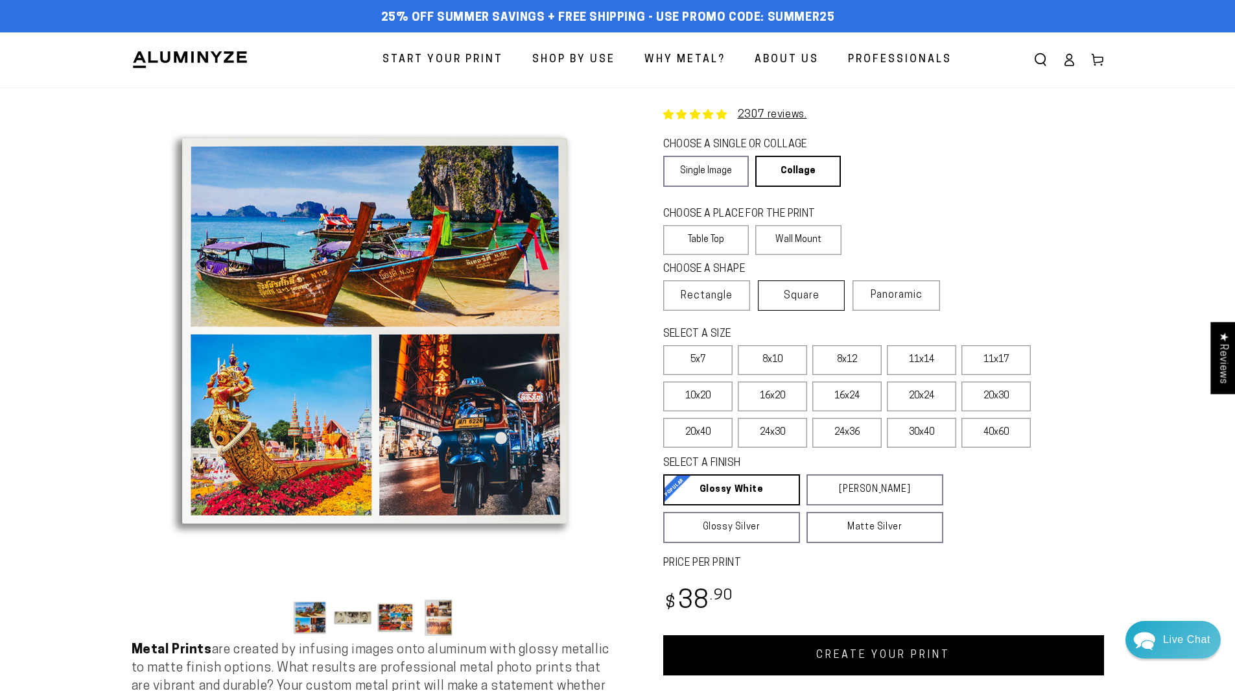
click at [808, 295] on span "Square" at bounding box center [802, 296] width 36 height 16
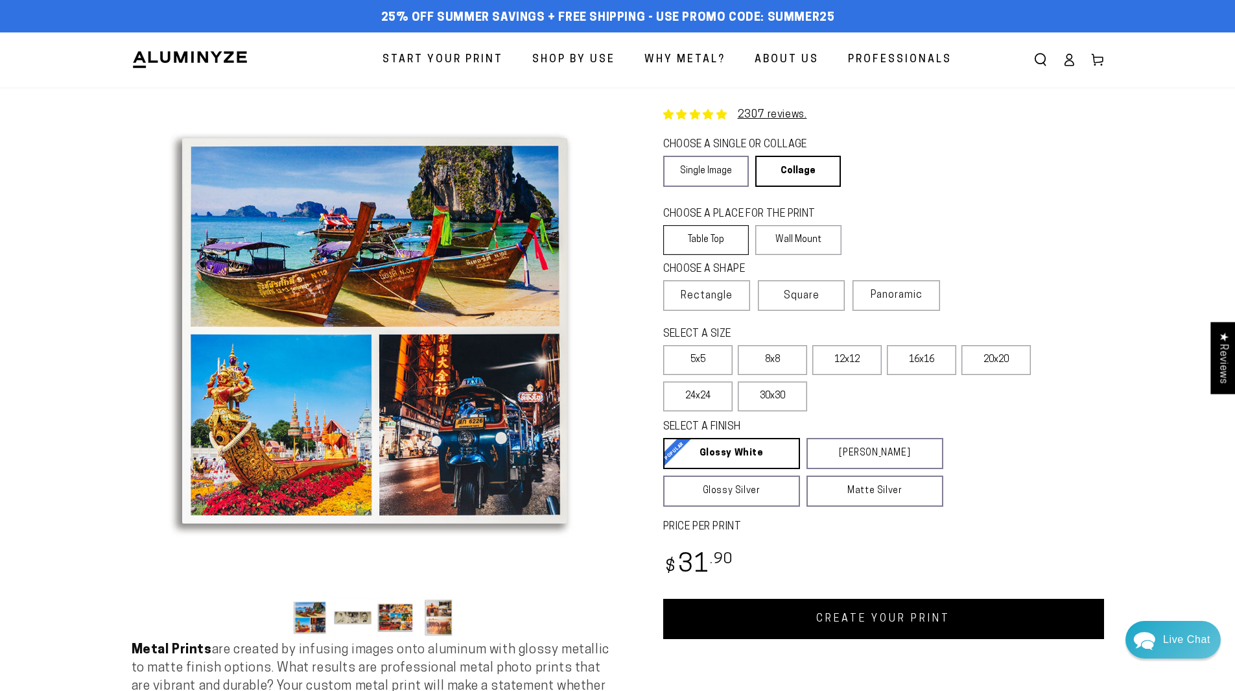
click at [717, 247] on label "Table Top" at bounding box center [706, 240] width 86 height 30
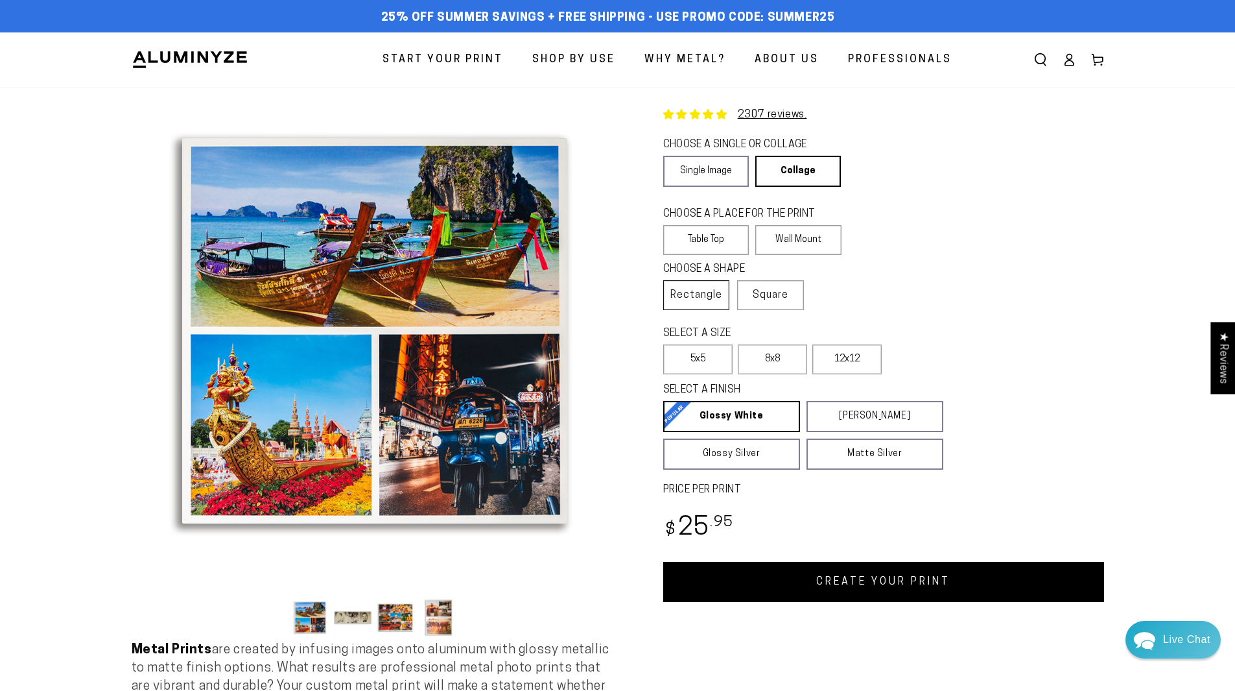
click at [695, 297] on span "Rectangle" at bounding box center [697, 295] width 52 height 16
click at [800, 240] on label "Wall Mount" at bounding box center [798, 240] width 86 height 30
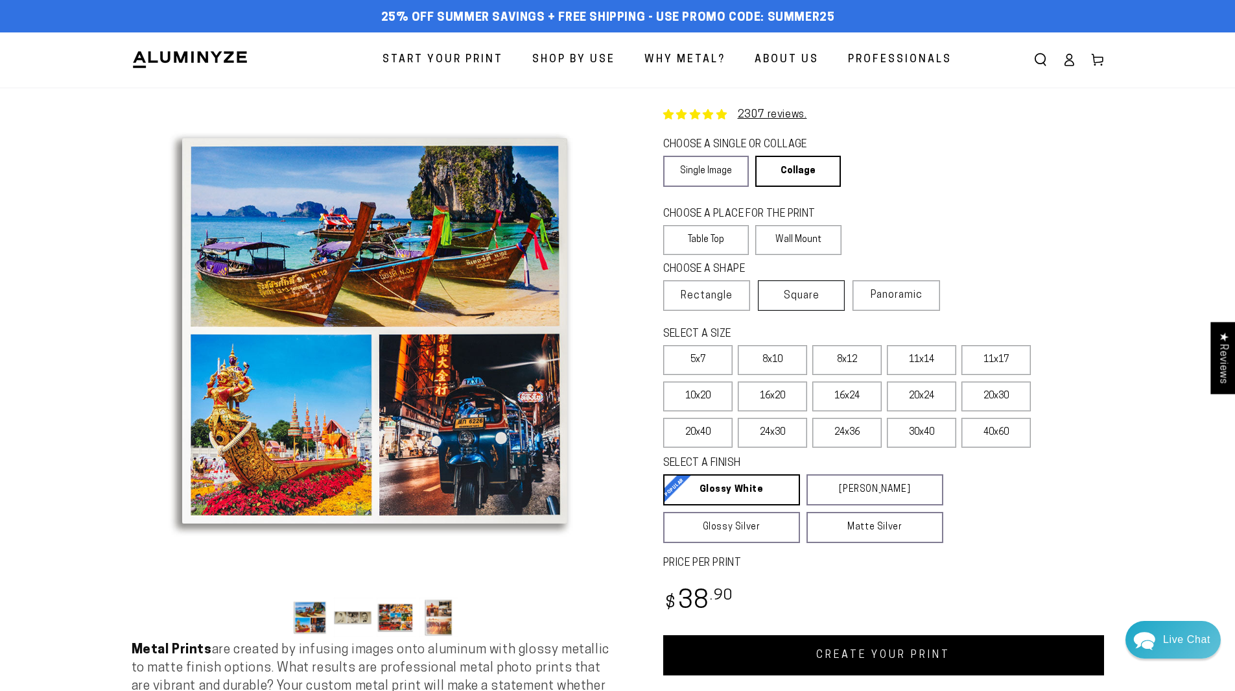
click at [801, 301] on span "Square" at bounding box center [802, 296] width 36 height 16
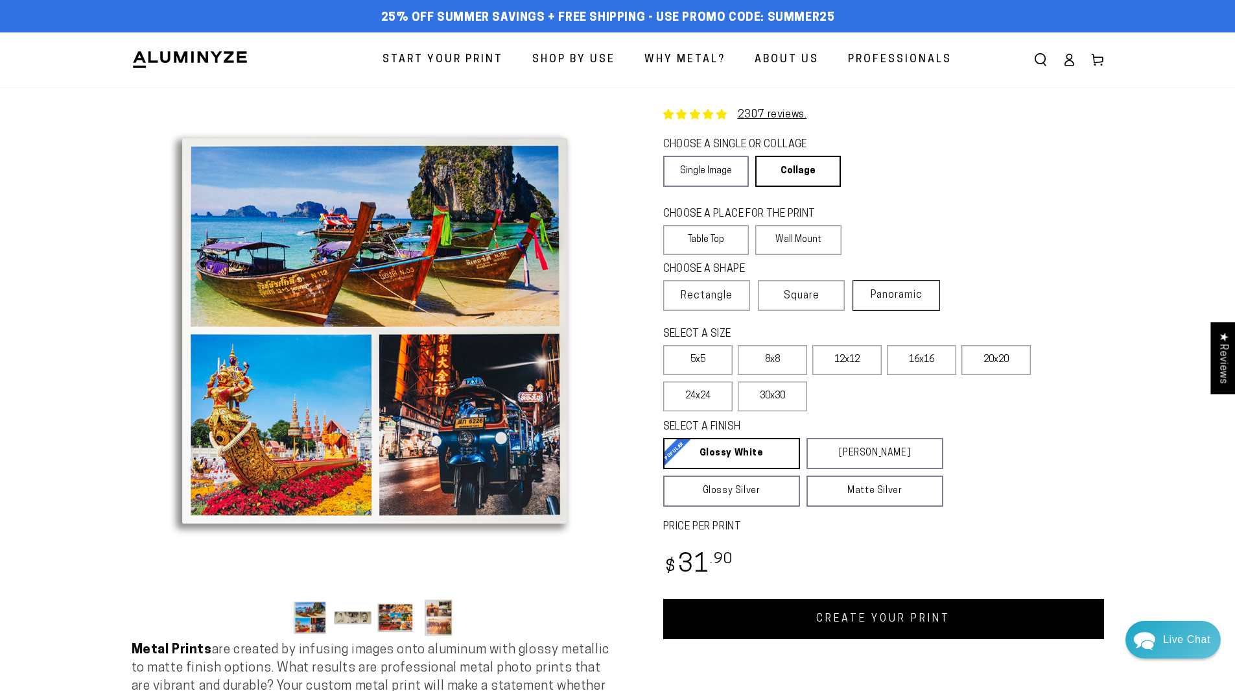
click at [886, 294] on span "Panoramic" at bounding box center [897, 295] width 52 height 10
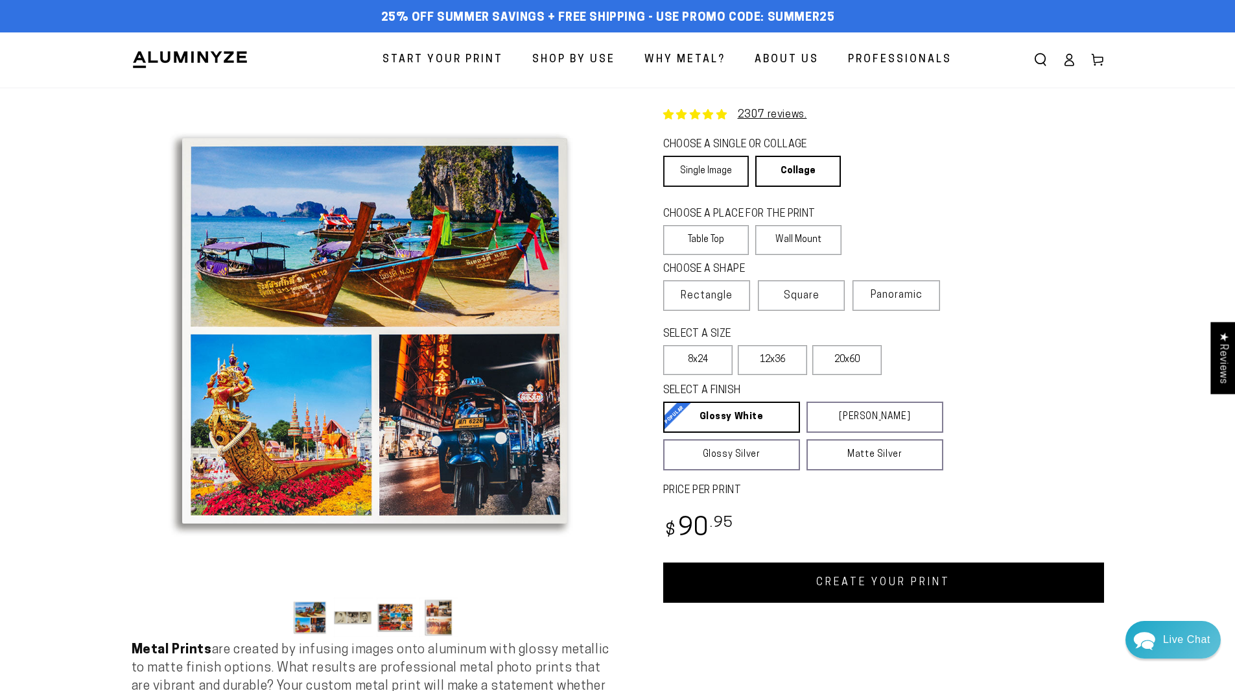
click at [709, 179] on link "Single Image" at bounding box center [706, 171] width 86 height 31
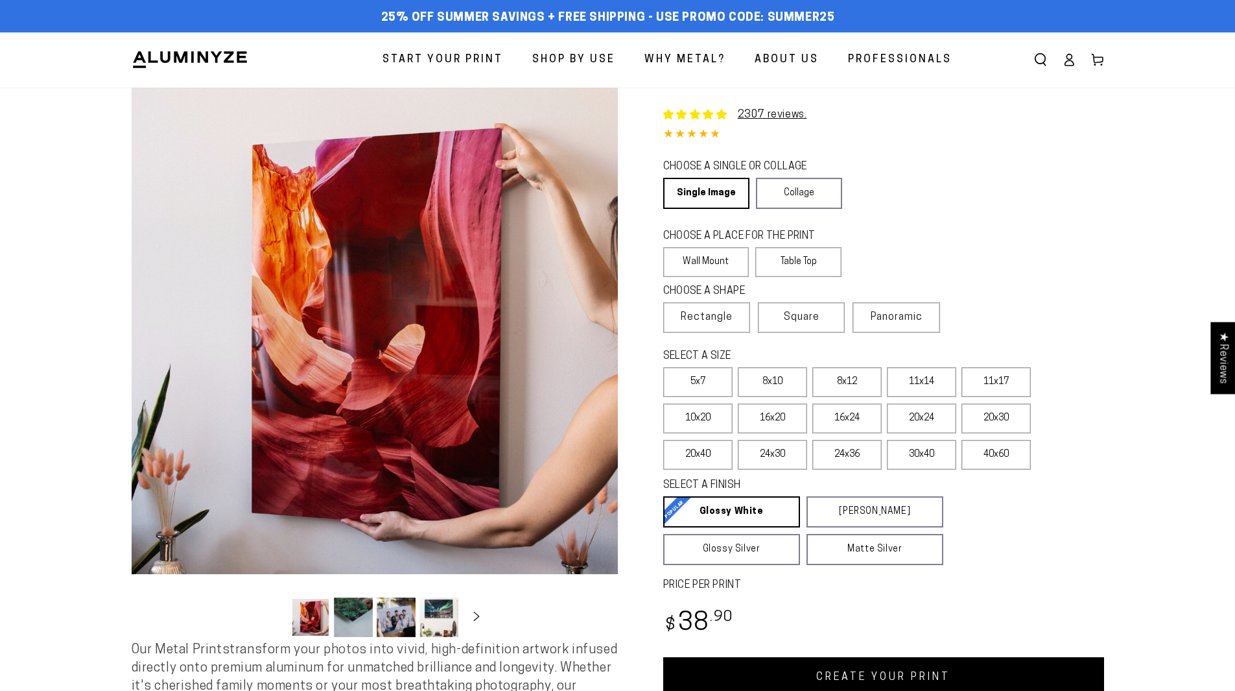
select select "**********"
click at [782, 271] on label "Table Top" at bounding box center [798, 262] width 86 height 30
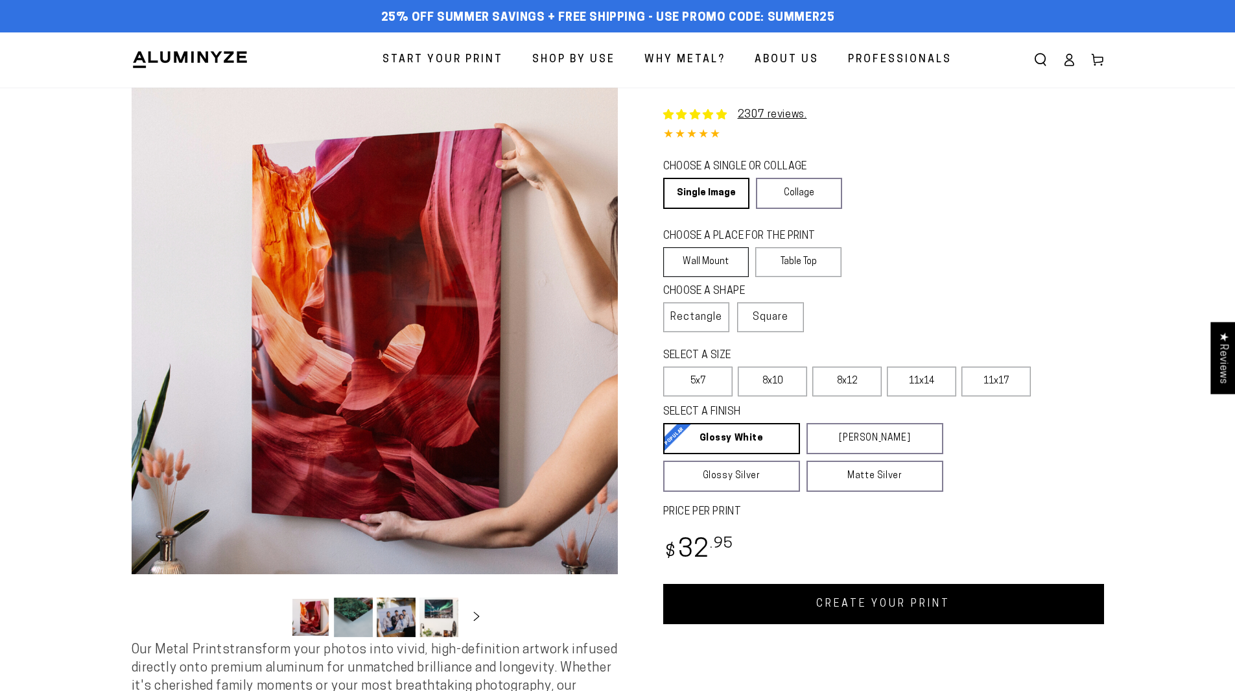
click at [682, 267] on label "Wall Mount" at bounding box center [706, 262] width 86 height 30
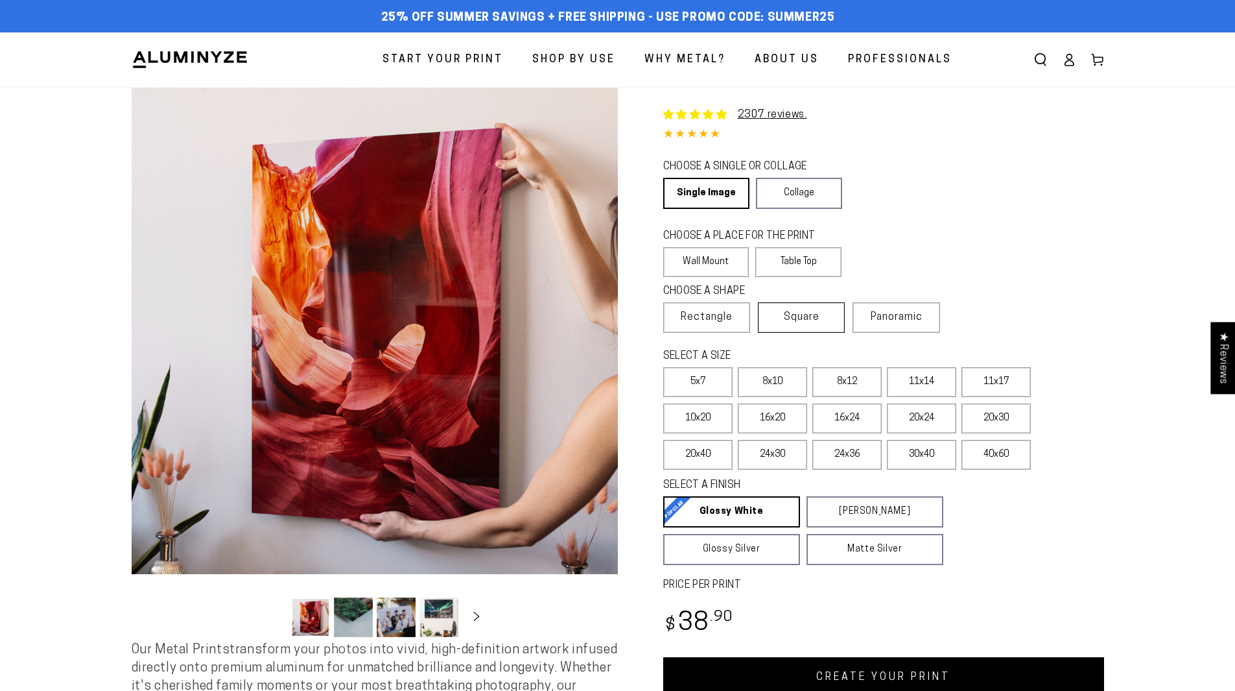
click at [777, 314] on label "Square" at bounding box center [801, 317] width 87 height 30
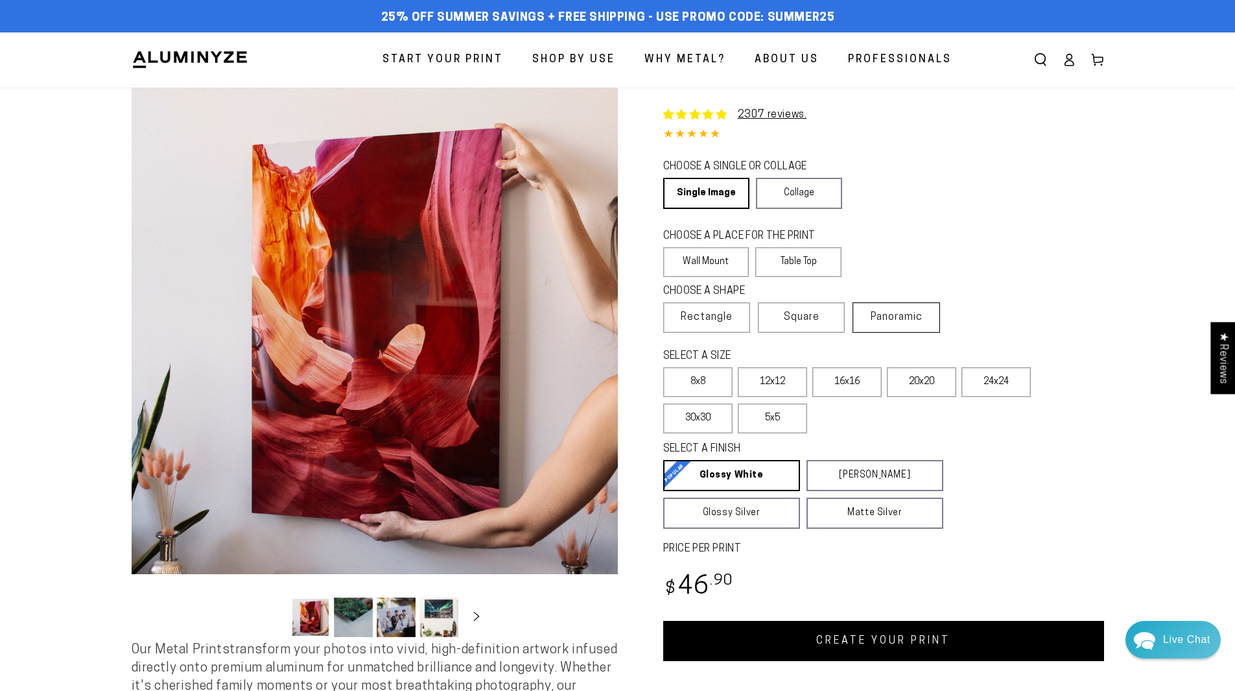
click at [873, 313] on span "Panoramic" at bounding box center [897, 317] width 52 height 10
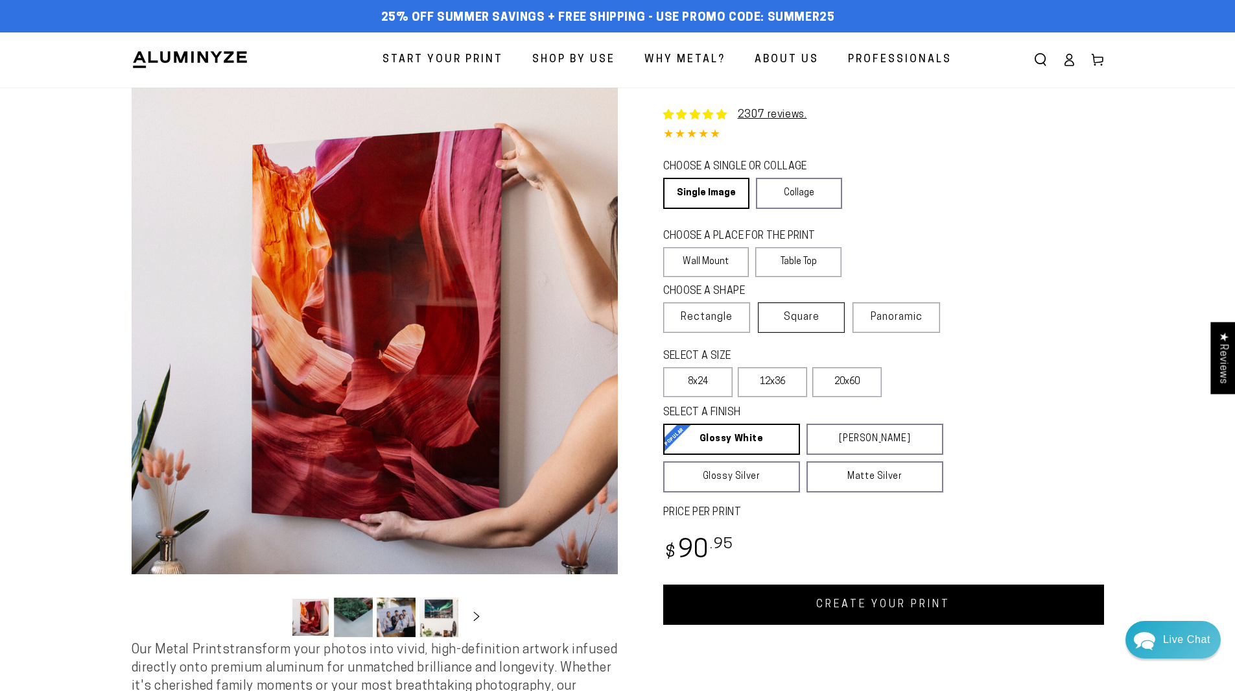
click at [794, 316] on span "Square" at bounding box center [802, 317] width 36 height 16
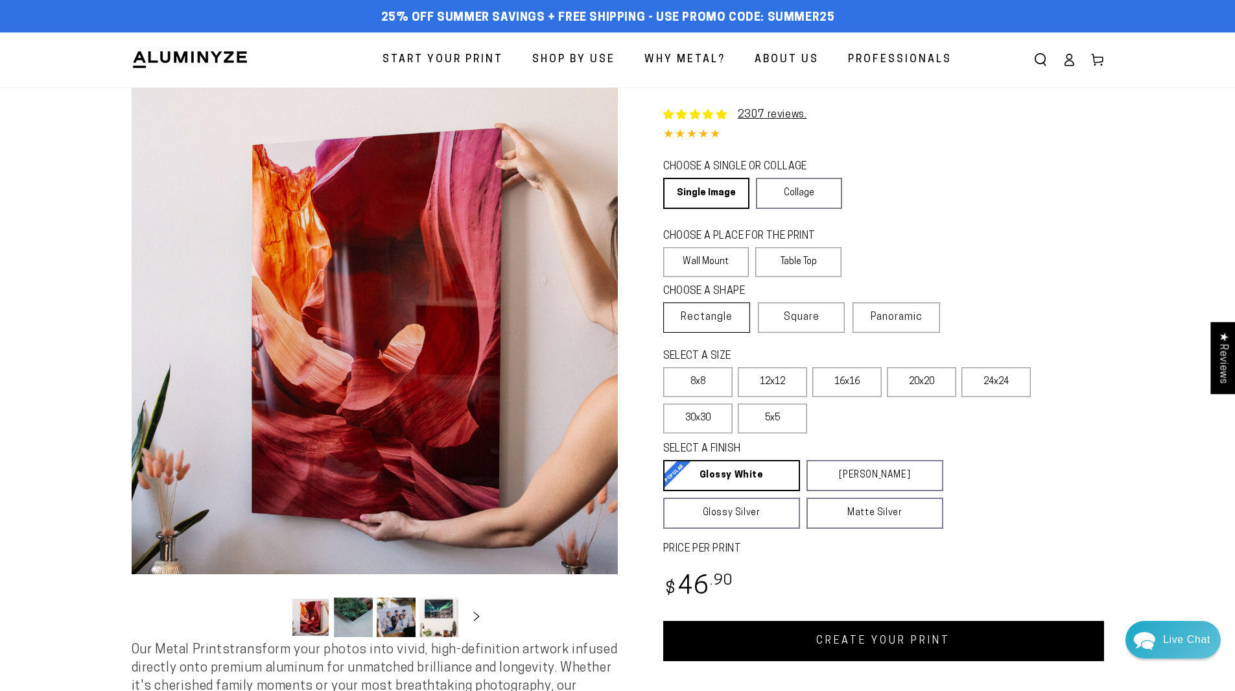
click at [739, 316] on label "Rectangle" at bounding box center [706, 317] width 87 height 30
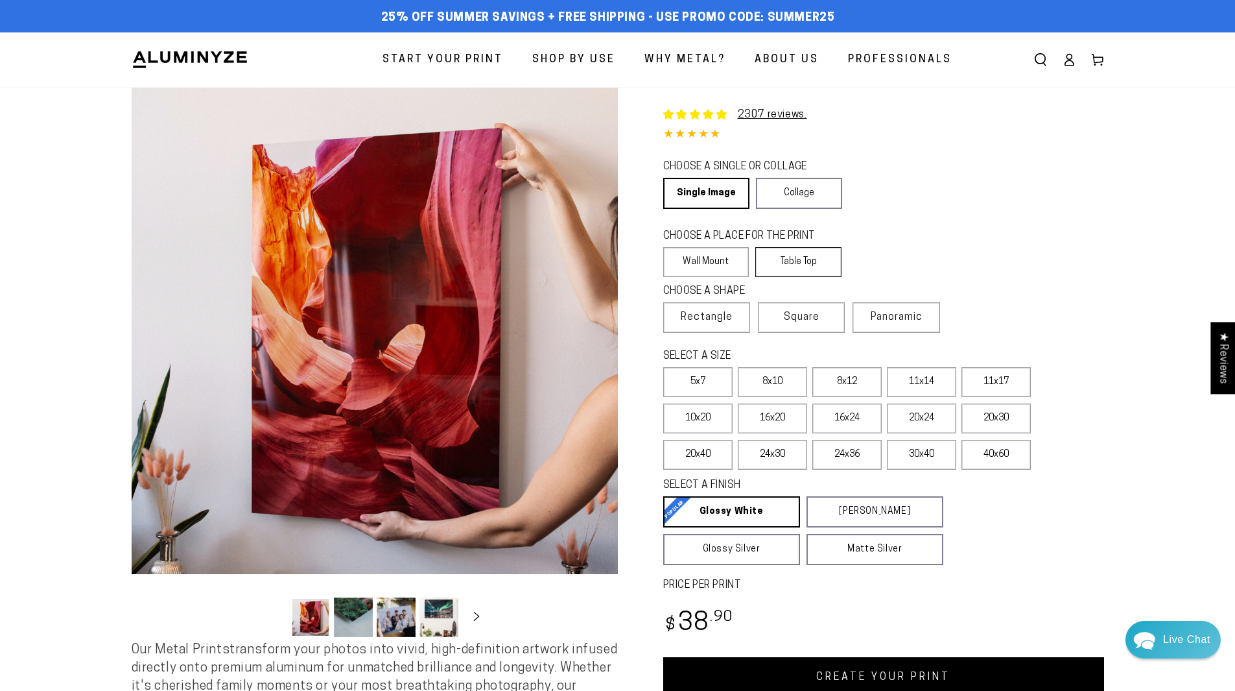
click at [774, 264] on label "Table Top" at bounding box center [798, 262] width 86 height 30
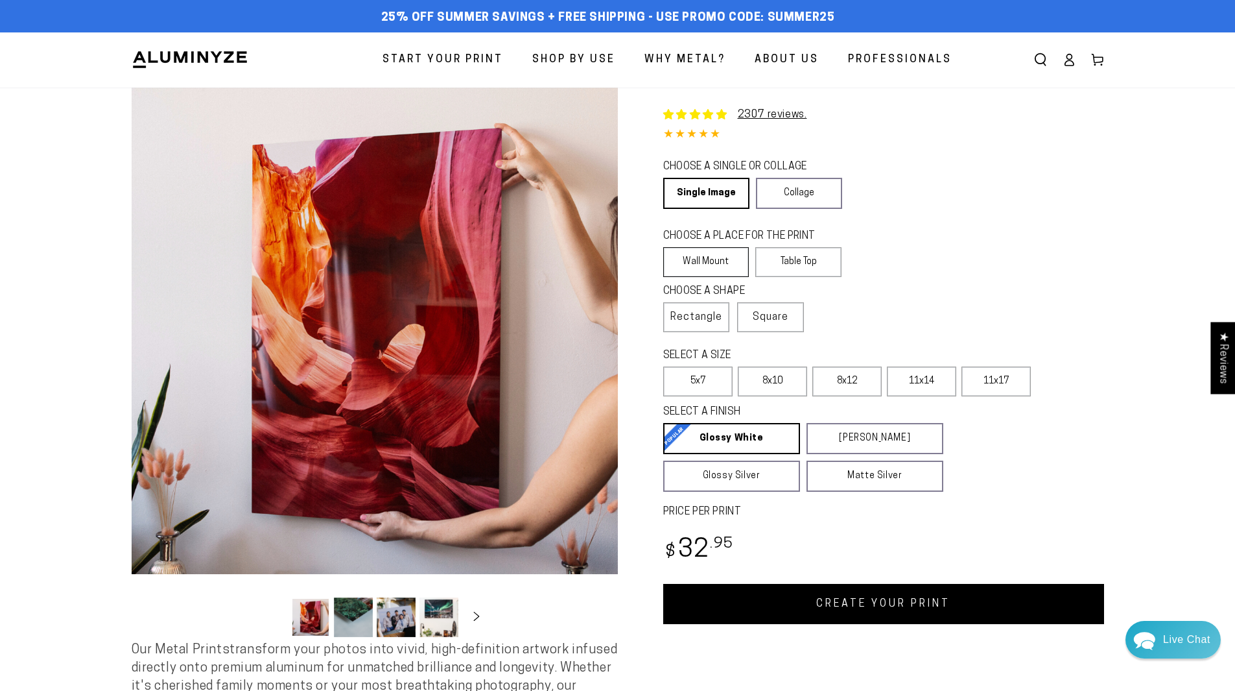
click at [724, 265] on label "Wall Mount" at bounding box center [706, 262] width 86 height 30
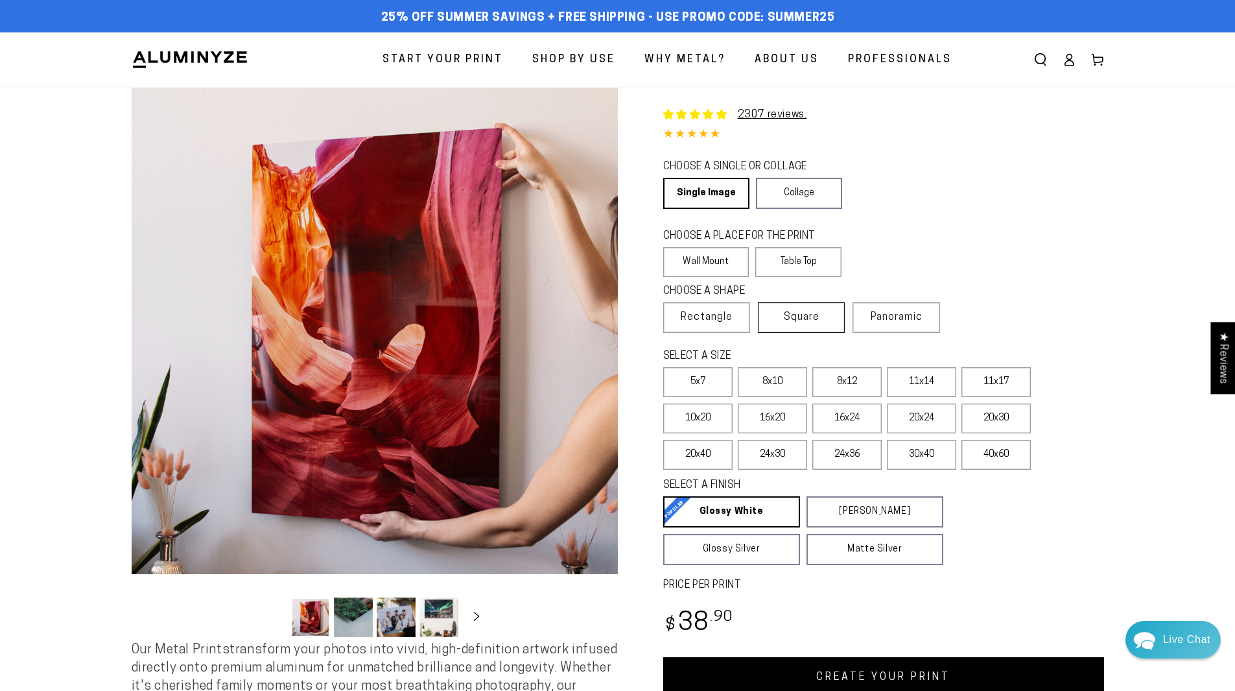
click at [774, 317] on label "Square" at bounding box center [801, 317] width 87 height 30
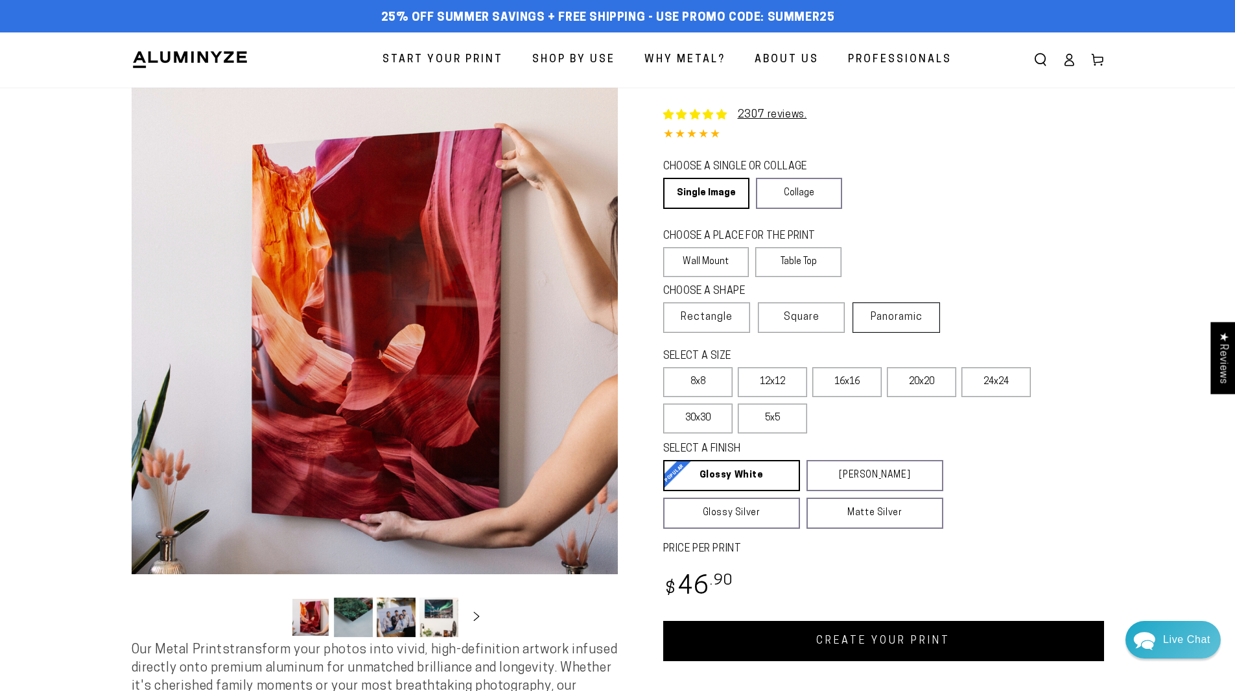
click at [903, 319] on span "Panoramic" at bounding box center [897, 317] width 52 height 10
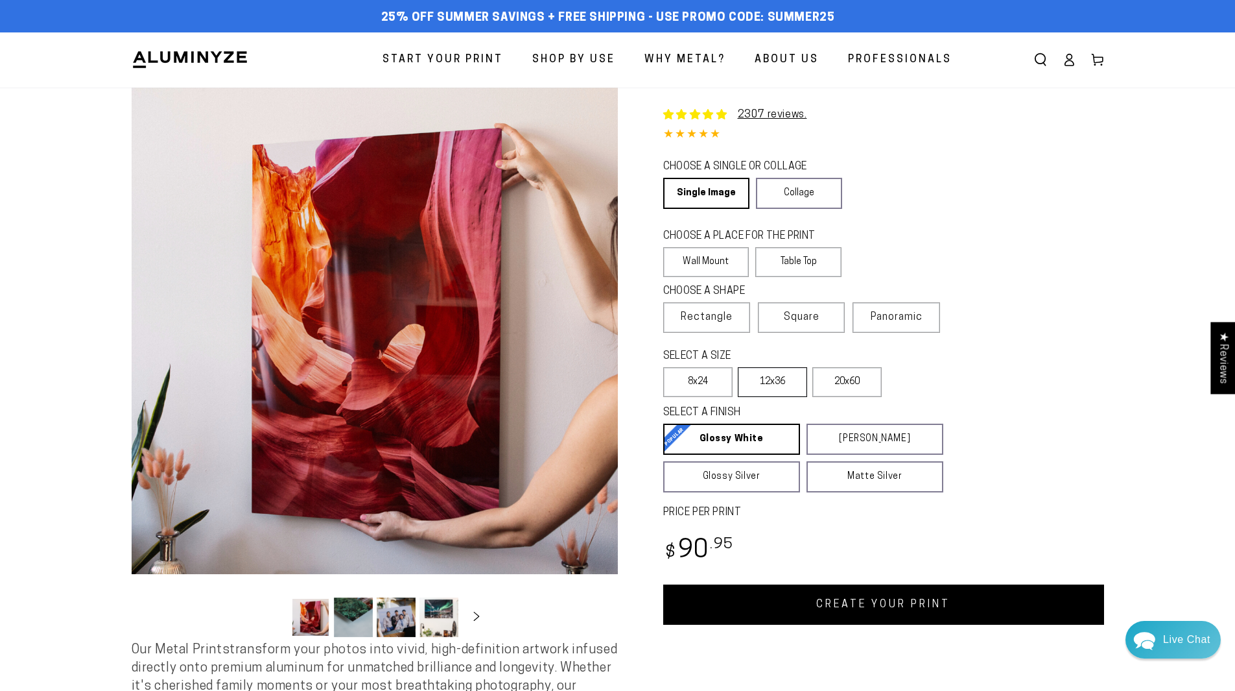
click at [772, 377] on label "12x36" at bounding box center [772, 382] width 69 height 30
click at [851, 378] on label "20x60" at bounding box center [847, 382] width 69 height 30
click at [694, 378] on label "8x24" at bounding box center [697, 382] width 69 height 30
click at [703, 317] on span "Rectangle" at bounding box center [707, 317] width 52 height 16
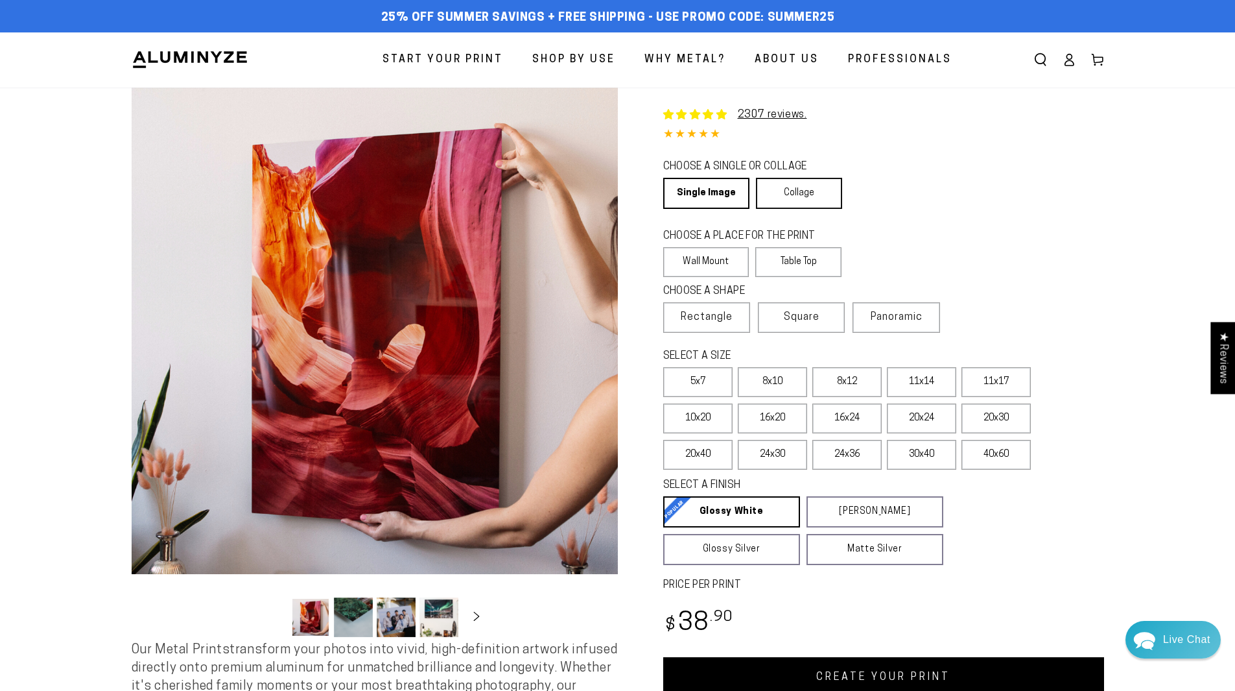
click at [793, 193] on link "Collage" at bounding box center [799, 193] width 86 height 31
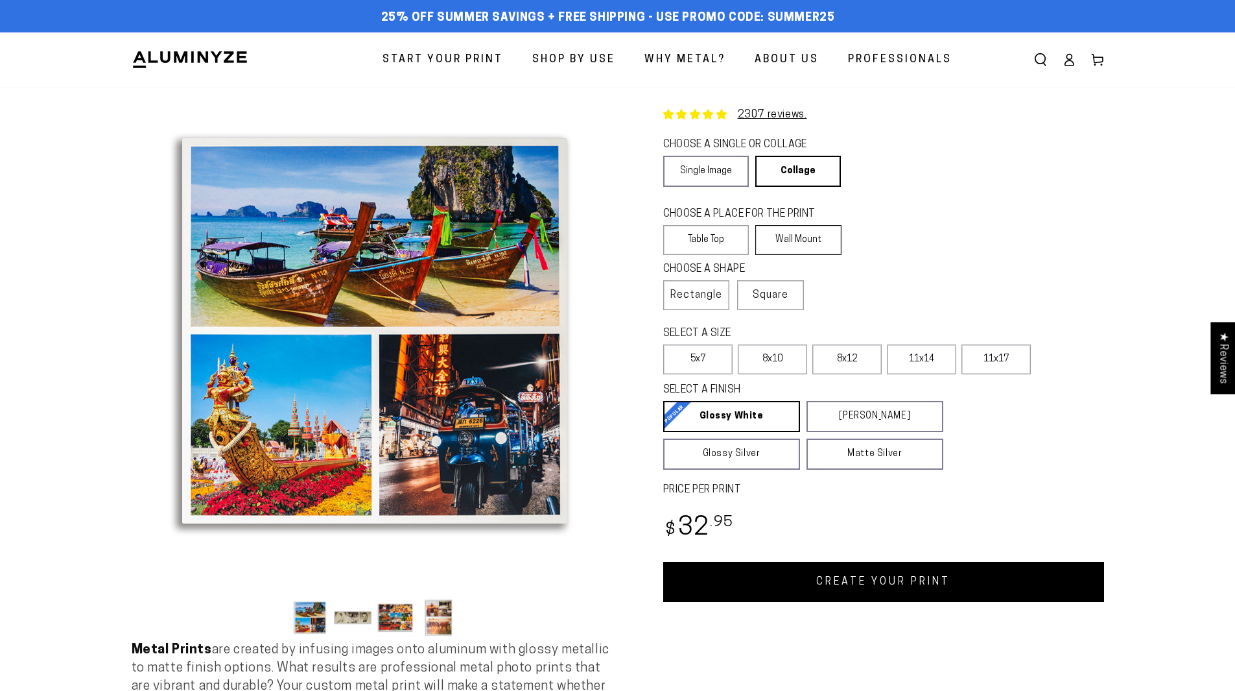
click at [777, 230] on label "Wall Mount" at bounding box center [798, 240] width 86 height 30
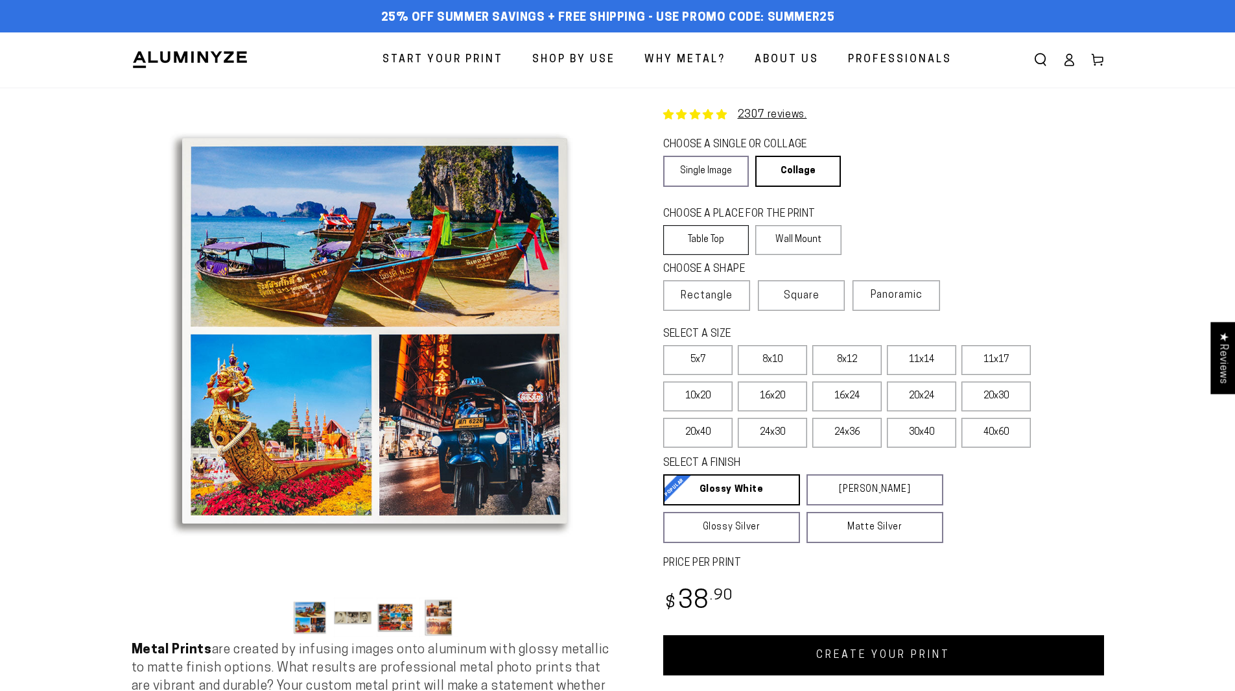
click at [718, 233] on label "Table Top" at bounding box center [706, 240] width 86 height 30
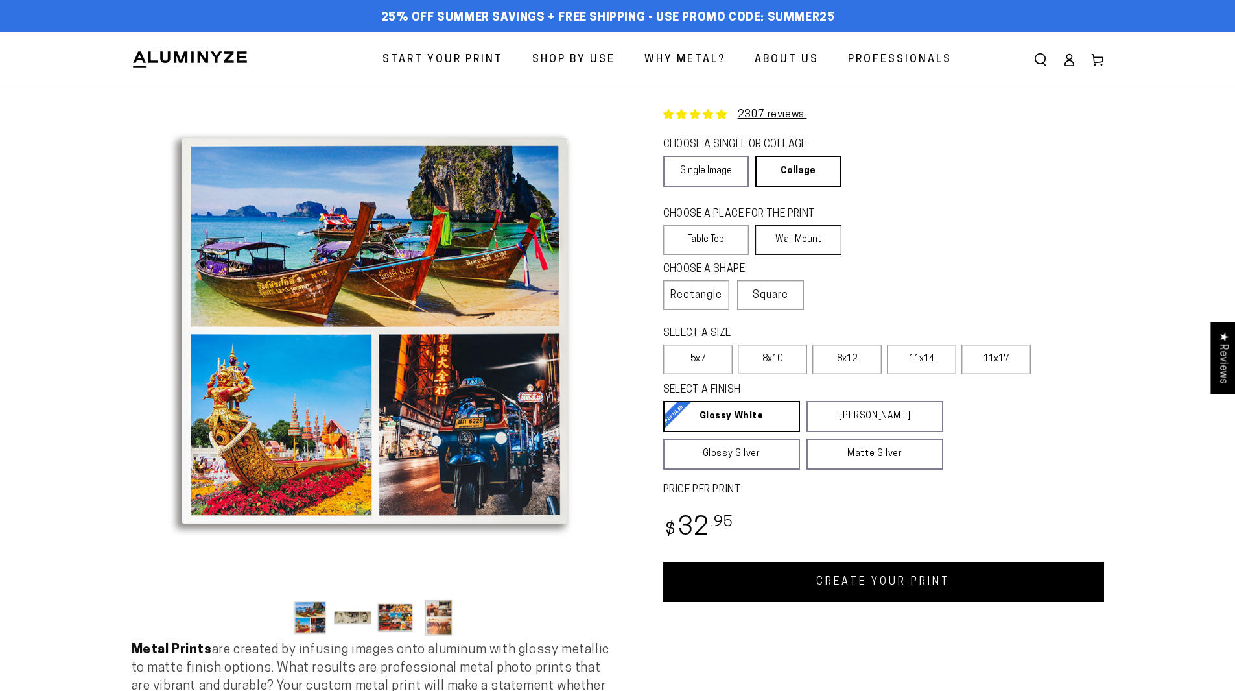
click at [779, 248] on label "Wall Mount" at bounding box center [798, 240] width 86 height 30
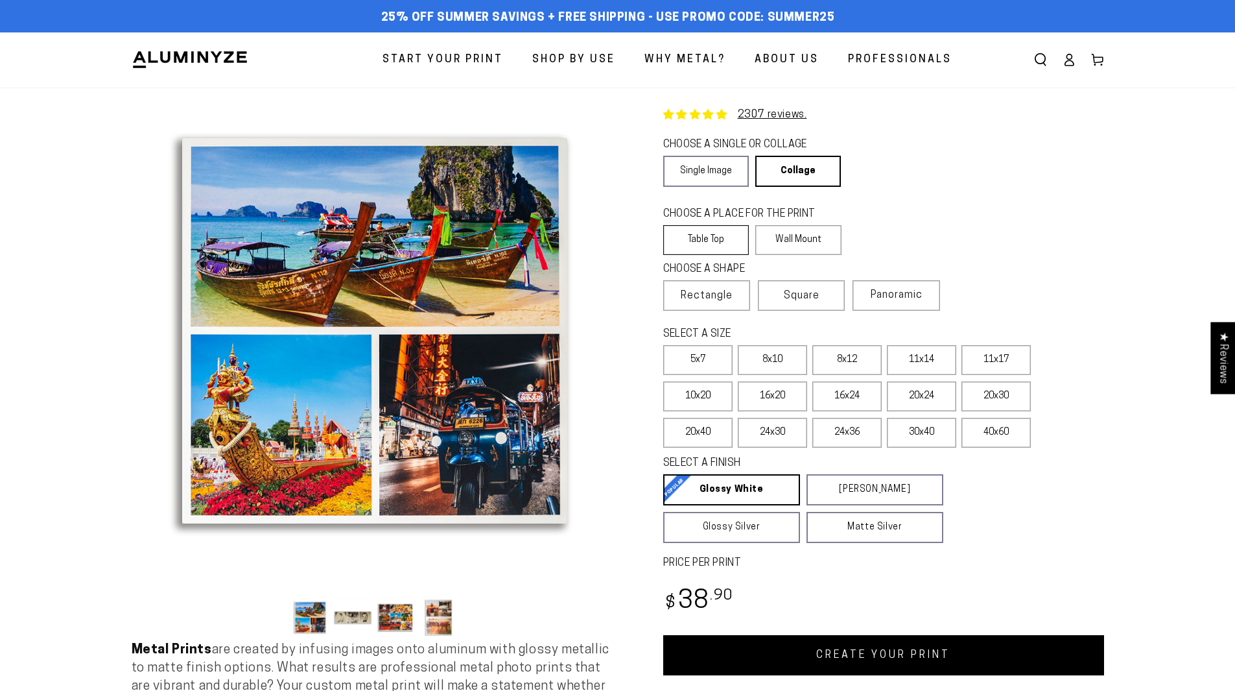
click at [722, 239] on label "Table Top" at bounding box center [706, 240] width 86 height 30
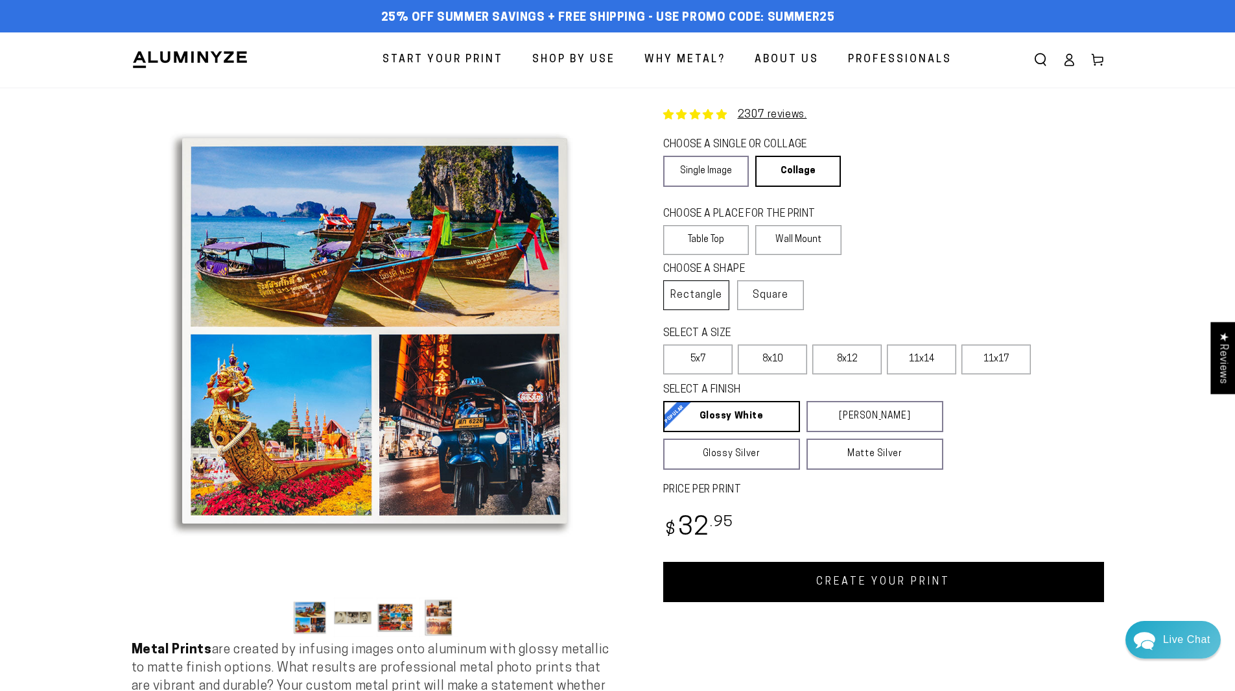
click at [711, 287] on span "Rectangle" at bounding box center [697, 295] width 52 height 16
click at [754, 288] on label "Square" at bounding box center [770, 295] width 67 height 30
click at [792, 236] on label "Wall Mount" at bounding box center [798, 240] width 86 height 30
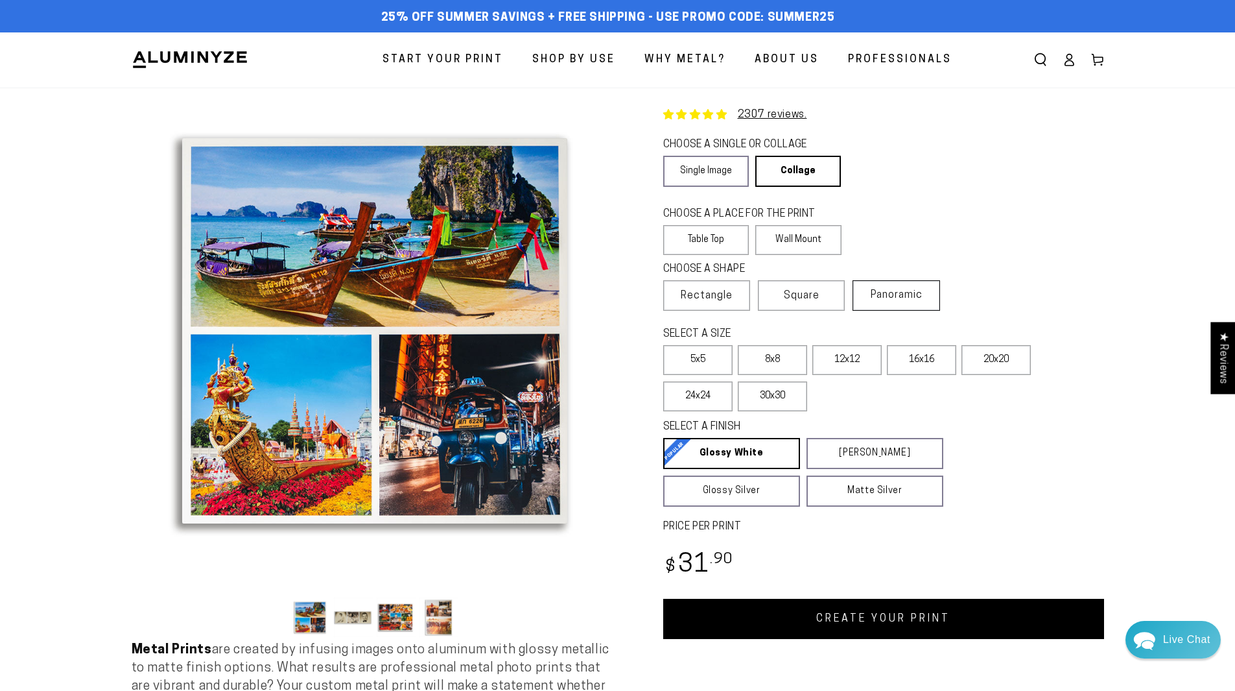
click at [884, 290] on span "Panoramic" at bounding box center [897, 295] width 52 height 10
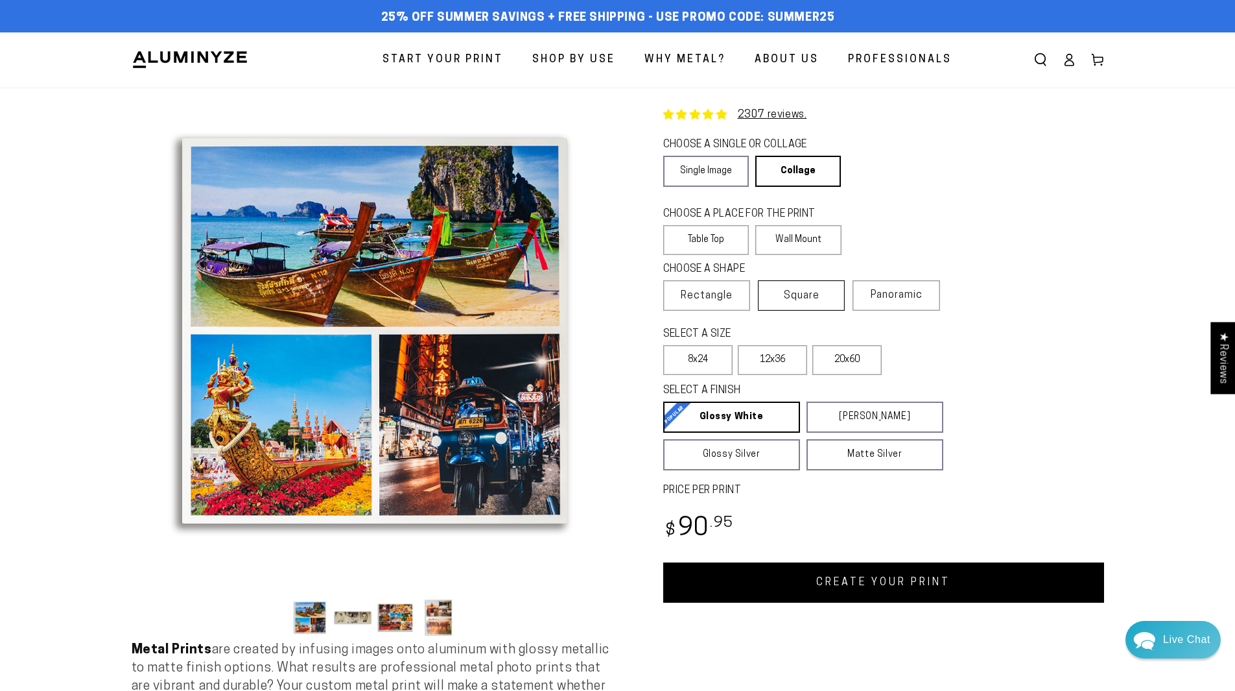
click at [828, 300] on label "Square" at bounding box center [801, 295] width 87 height 30
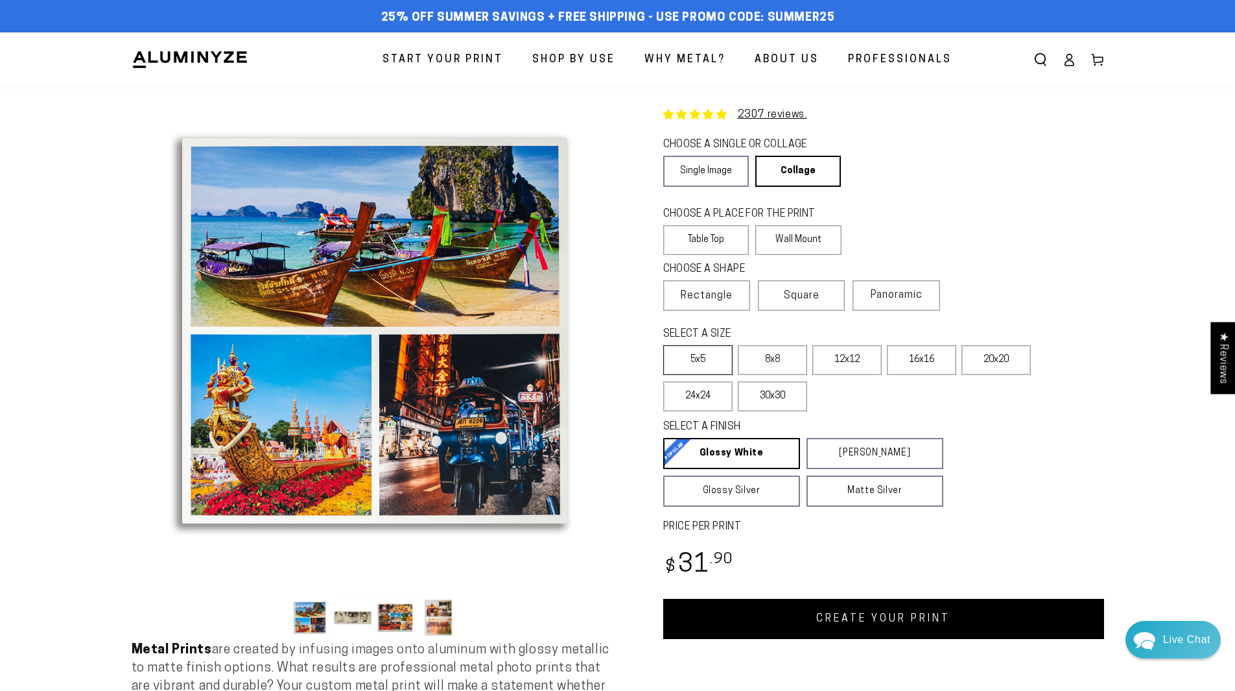
click at [728, 353] on label "5x5" at bounding box center [697, 360] width 69 height 30
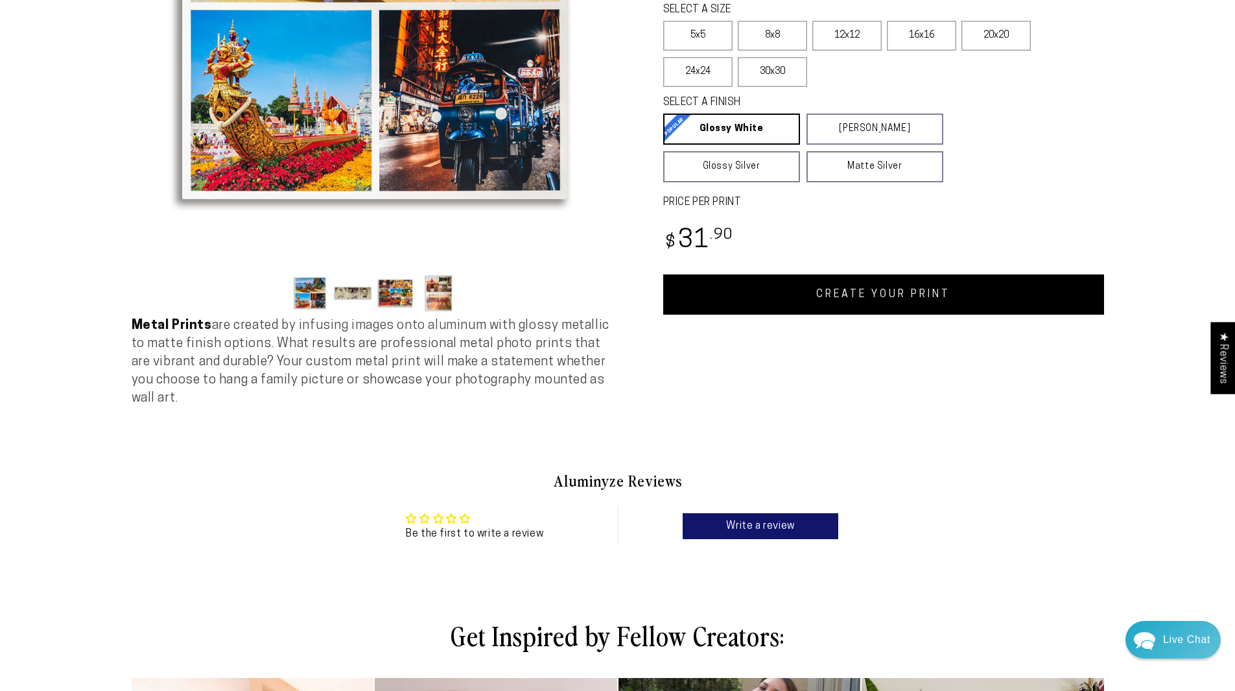
click at [880, 302] on link "CREATE YOUR PRINT" at bounding box center [883, 294] width 441 height 40
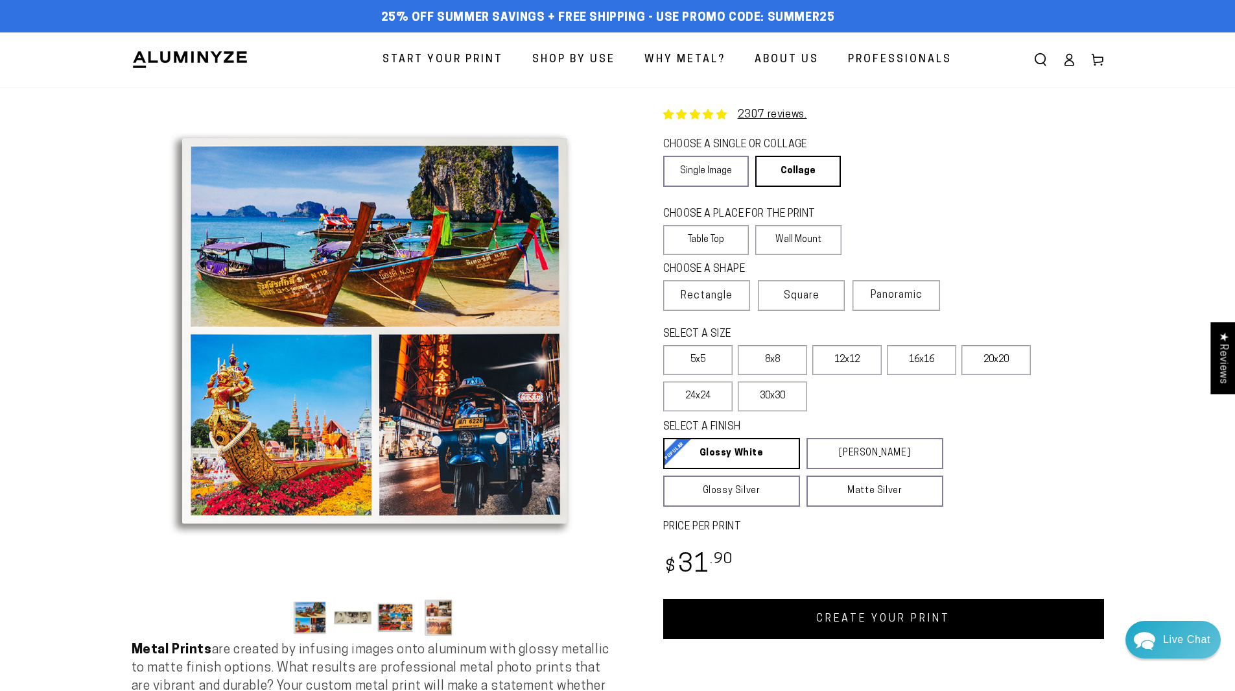
click at [169, 62] on img at bounding box center [190, 59] width 117 height 19
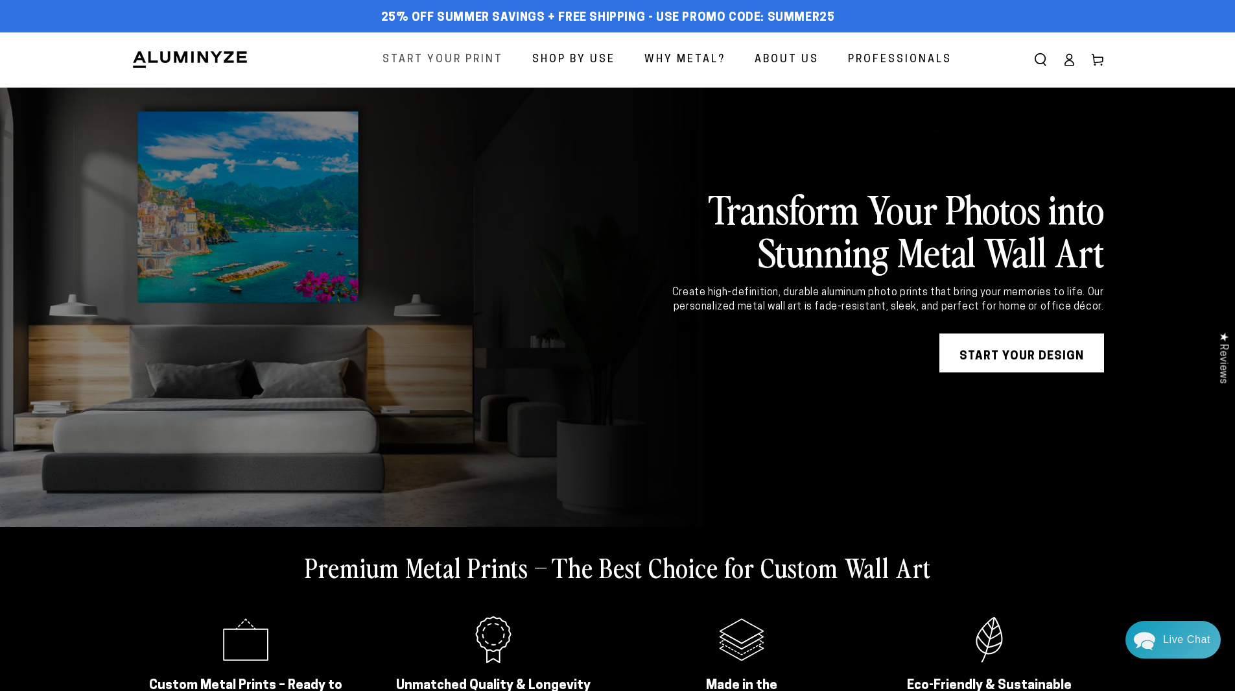
click at [466, 70] on link "Start Your Print" at bounding box center [443, 60] width 140 height 34
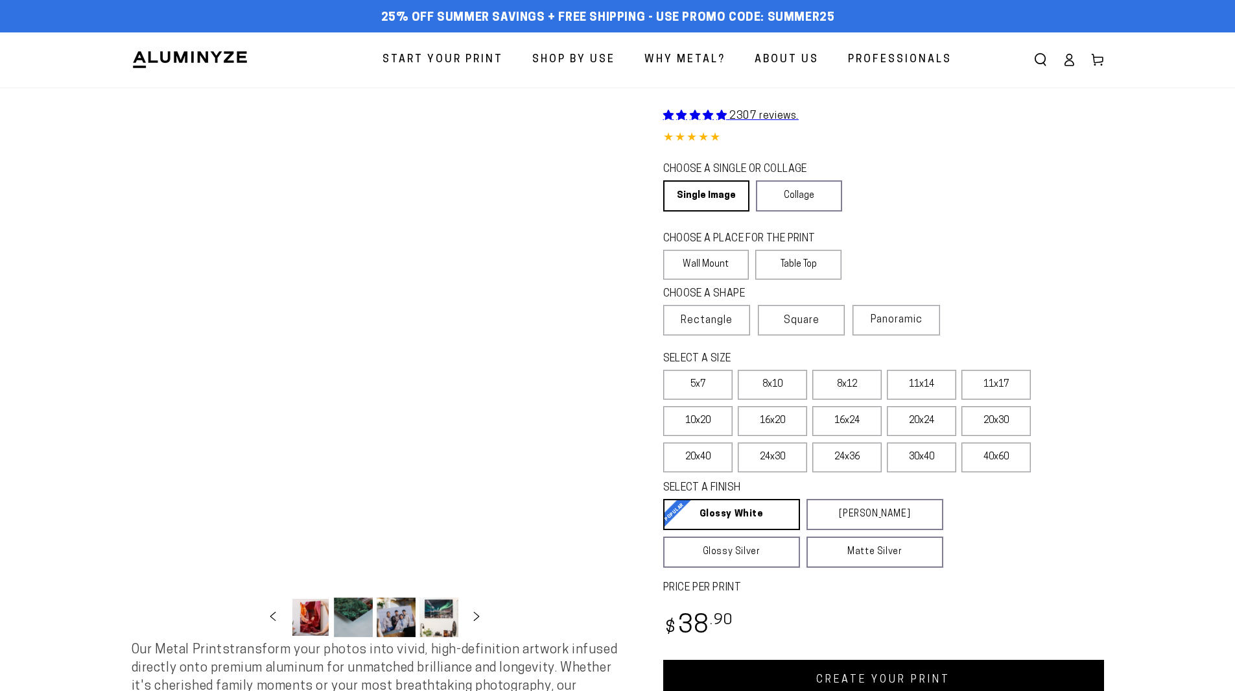
select select "**********"
